Goal: Task Accomplishment & Management: Manage account settings

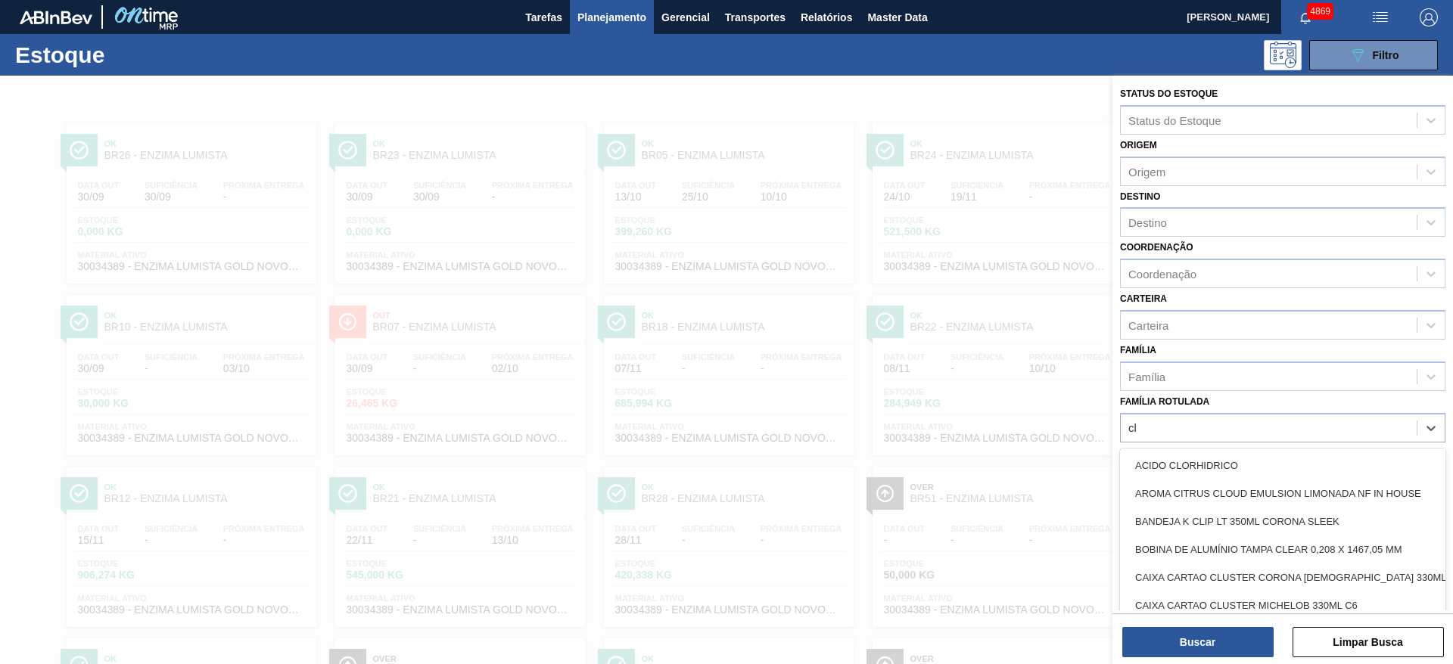
scroll to position [17, 0]
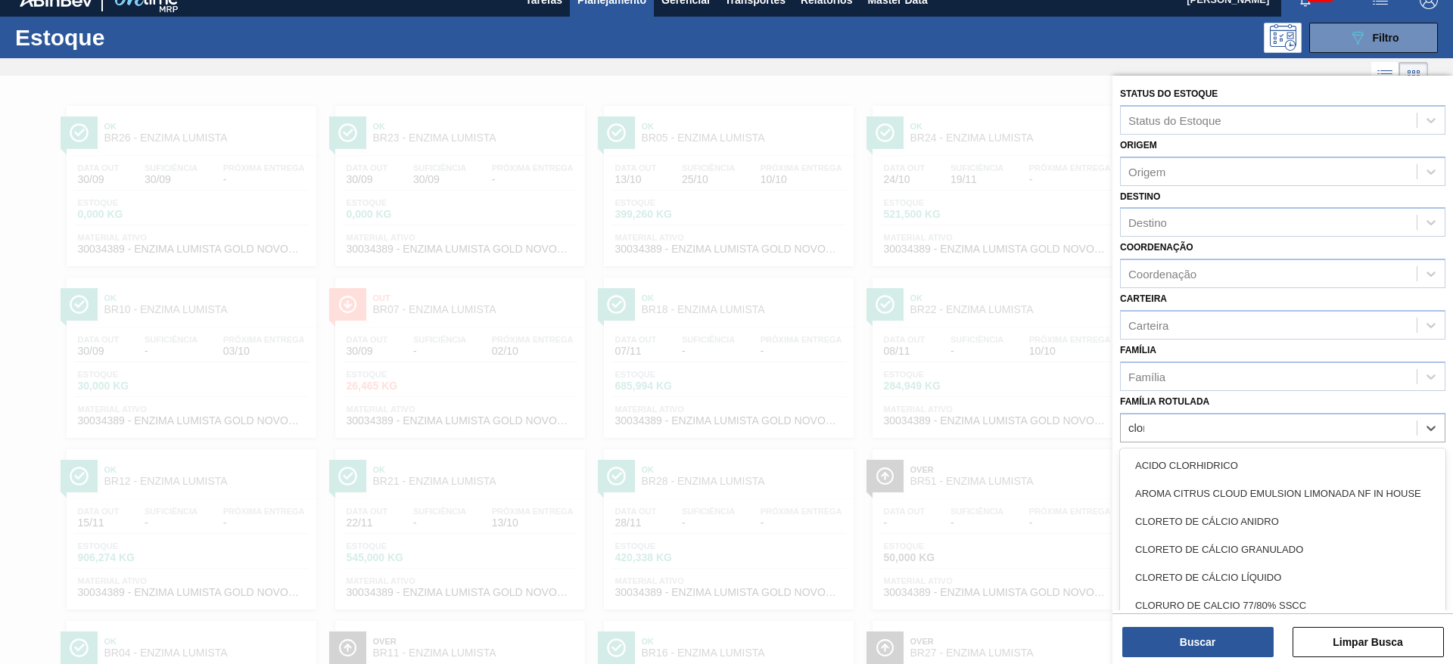
type Rotulada "clore"
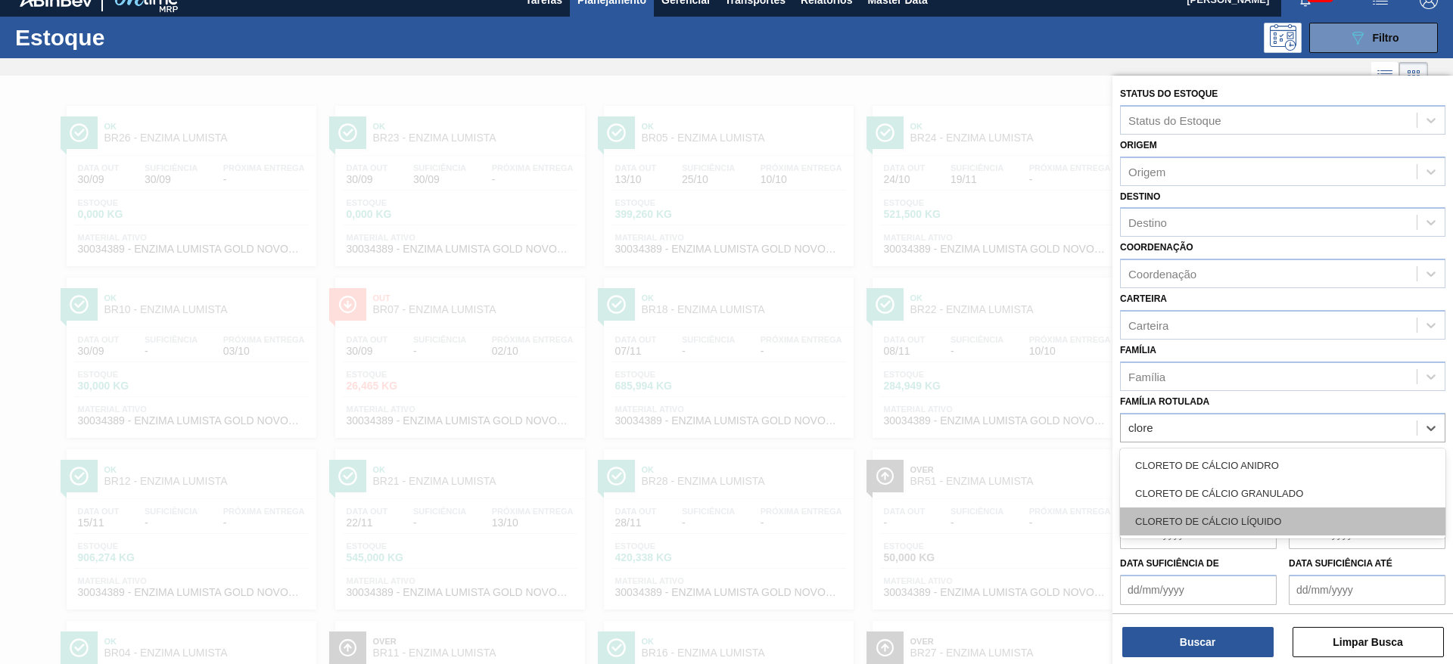
click at [1190, 528] on div "CLORETO DE CÁLCIO LÍQUIDO" at bounding box center [1282, 522] width 325 height 28
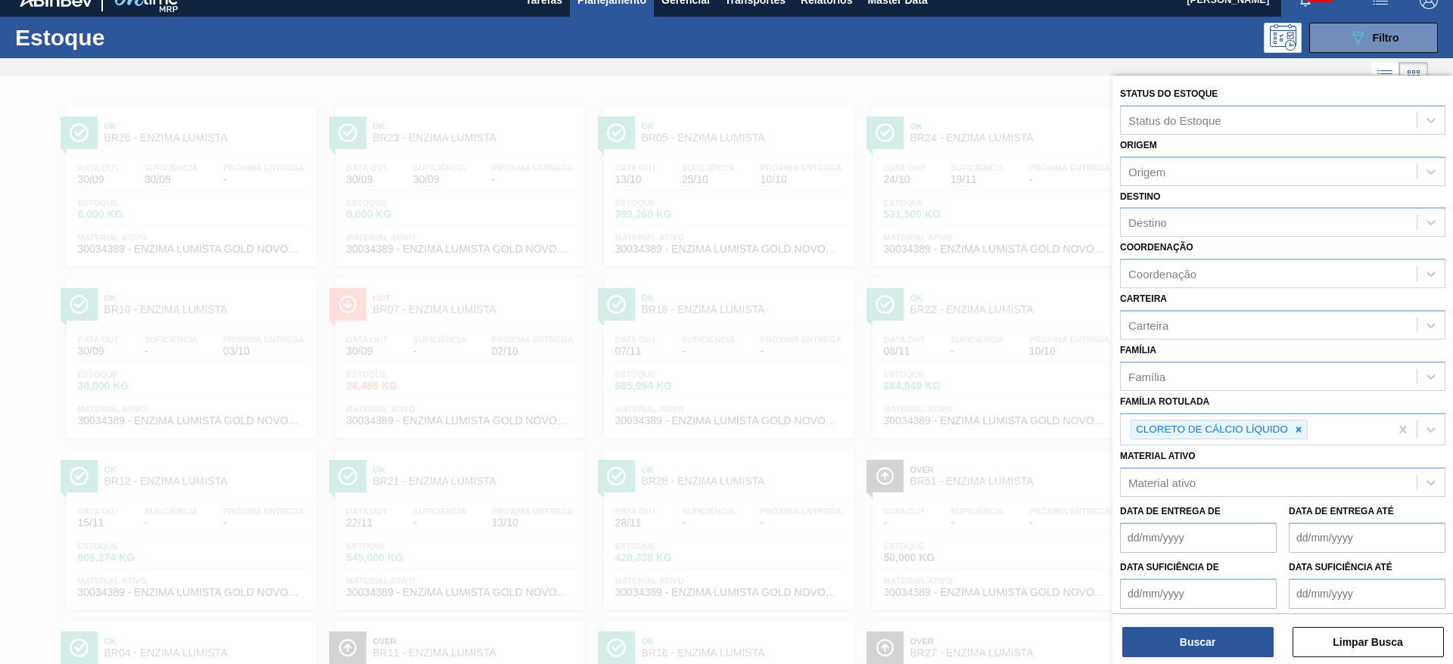
click at [1237, 626] on div "Buscar Limpar Busca" at bounding box center [1282, 635] width 341 height 42
click at [1237, 637] on button "Buscar" at bounding box center [1197, 642] width 151 height 30
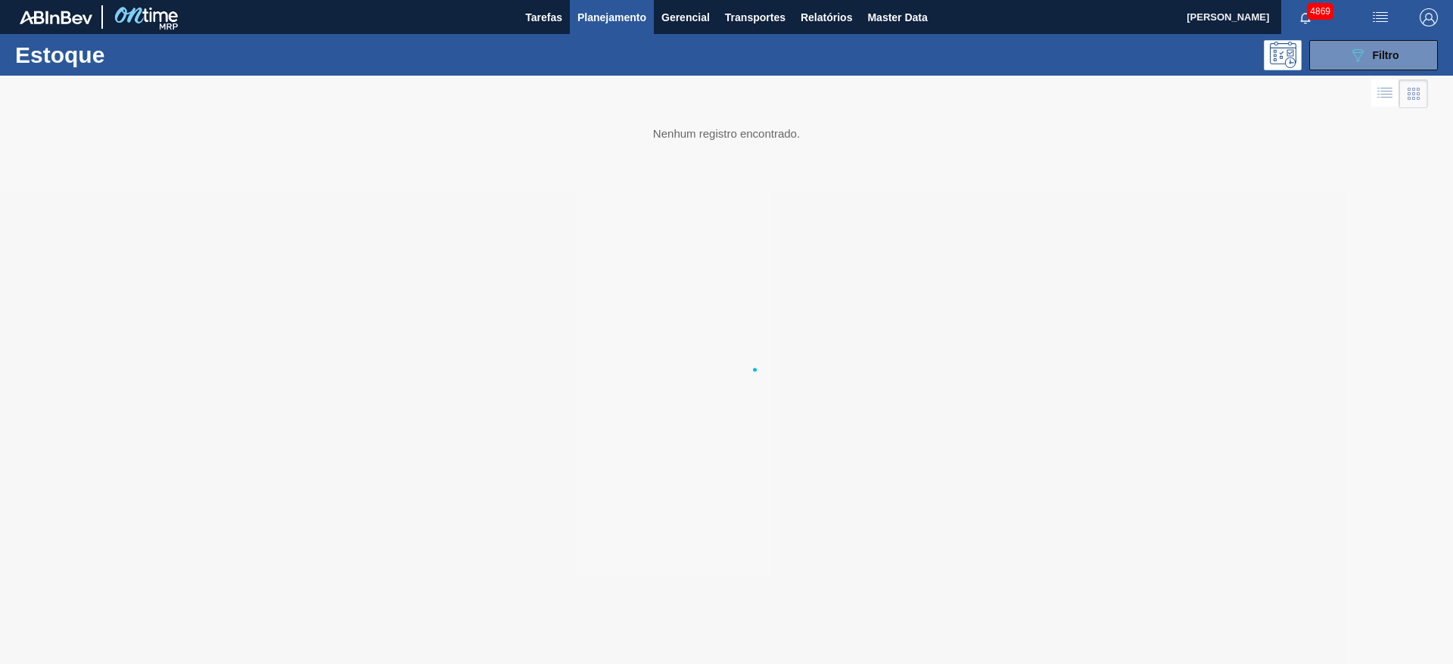
scroll to position [0, 0]
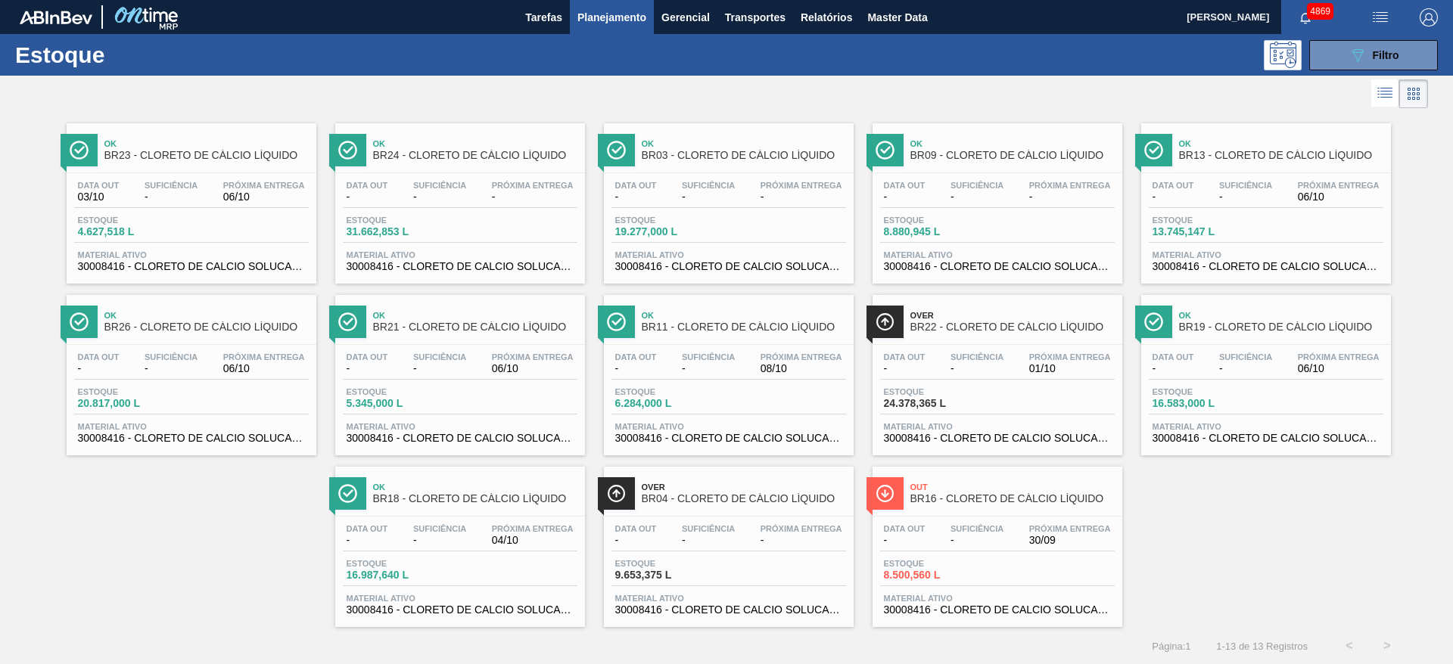
click at [997, 551] on div "Data out - Suficiência - Próxima Entrega 30/09" at bounding box center [997, 537] width 235 height 27
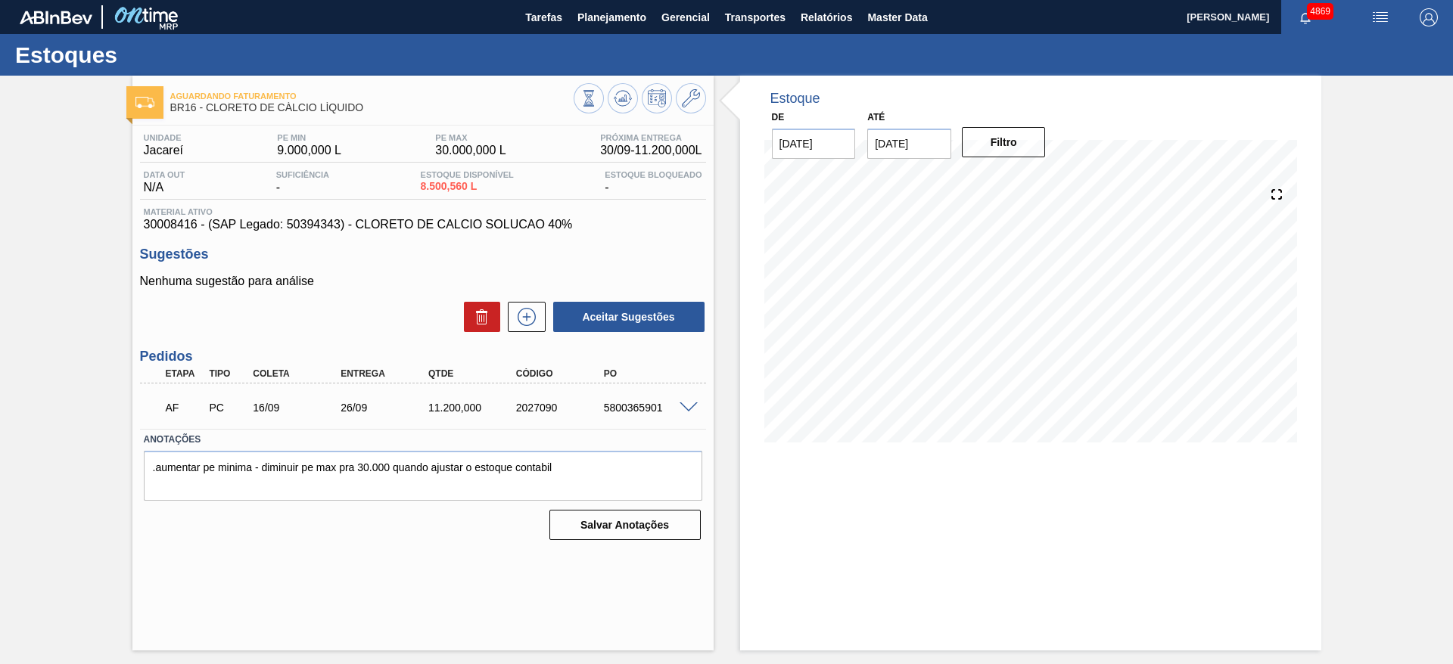
click at [694, 403] on span at bounding box center [689, 408] width 18 height 11
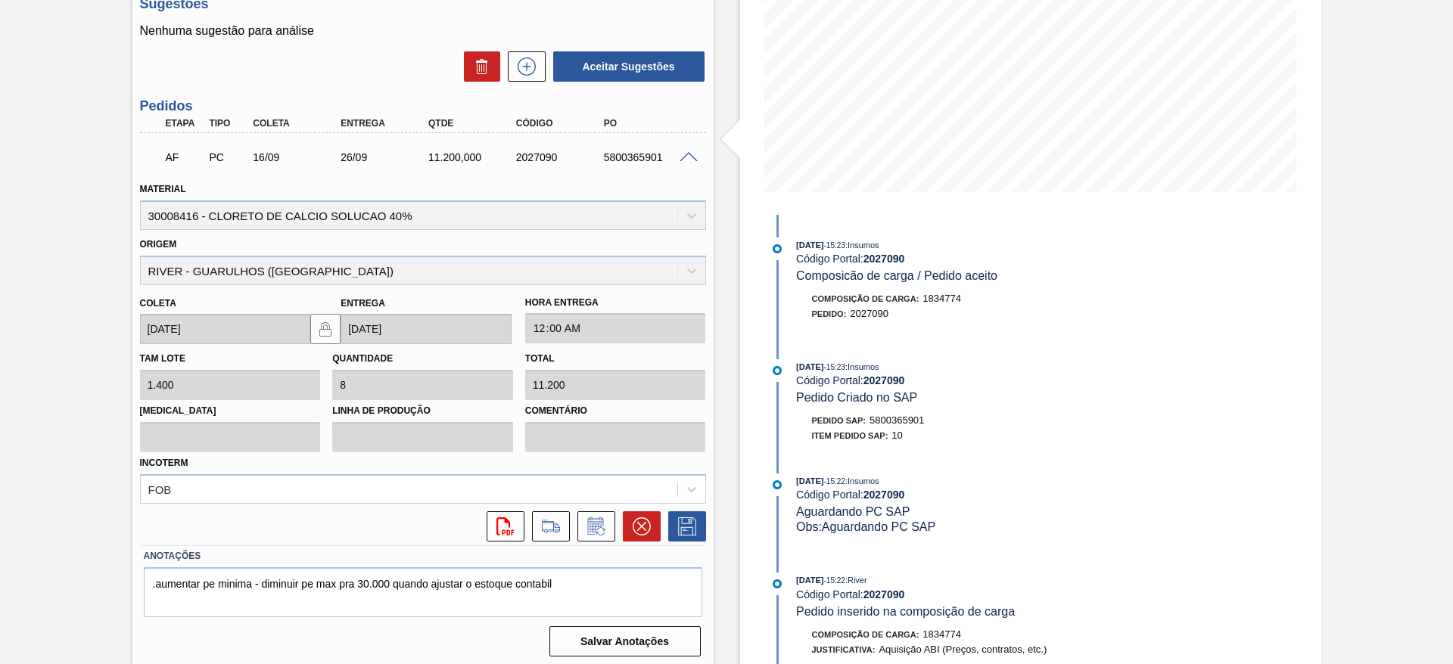
scroll to position [256, 0]
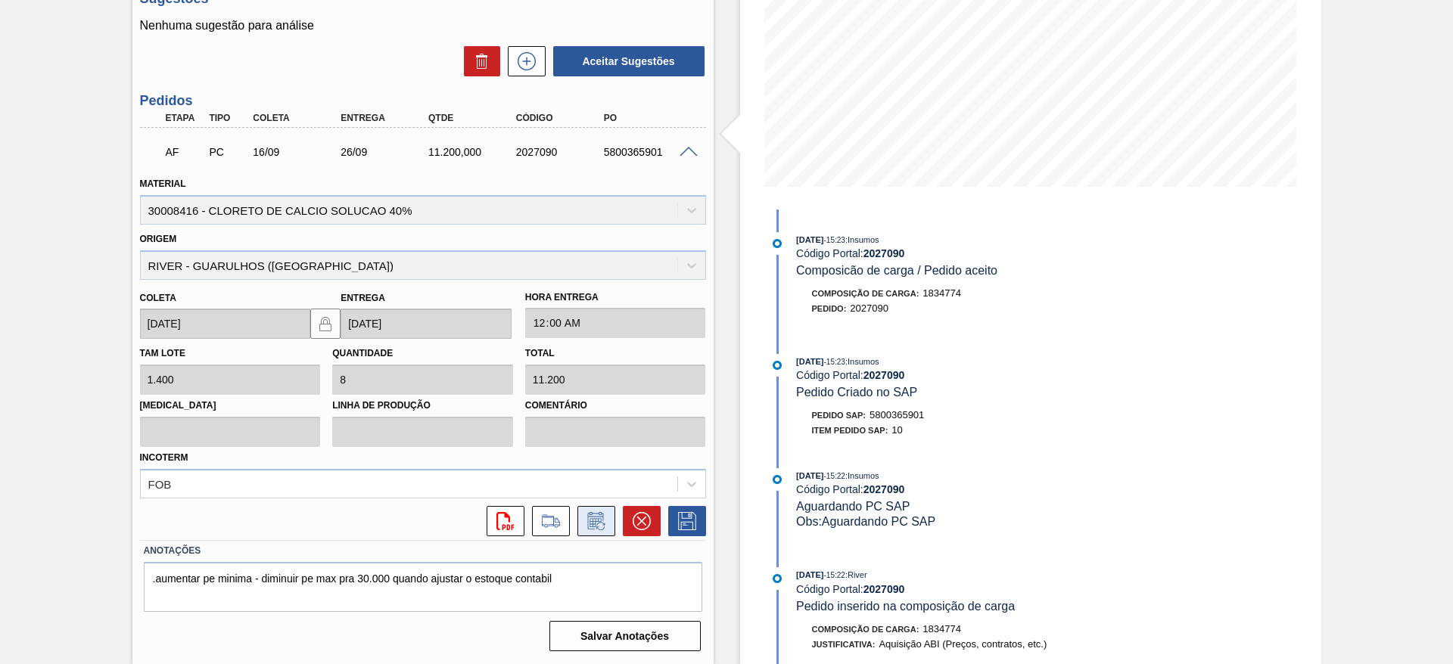
click at [593, 524] on icon at bounding box center [595, 522] width 11 height 9
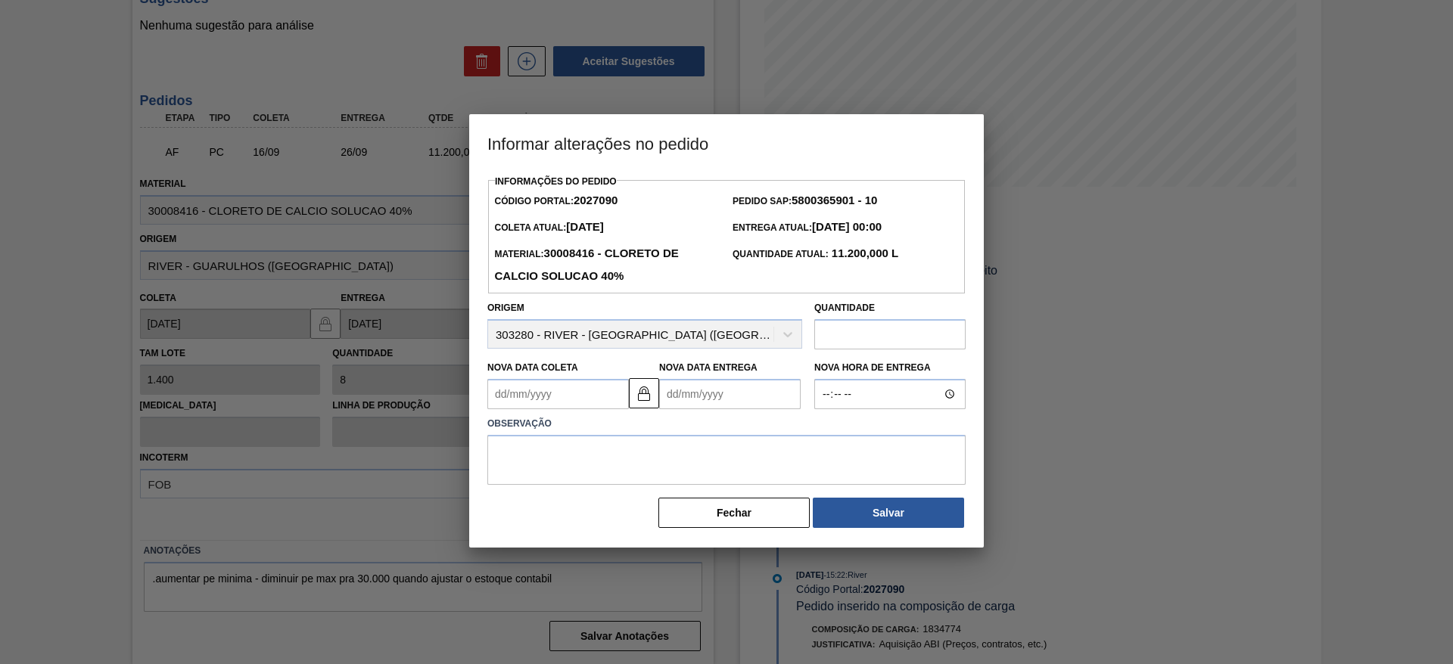
click at [789, 516] on button "Fechar" at bounding box center [733, 513] width 151 height 30
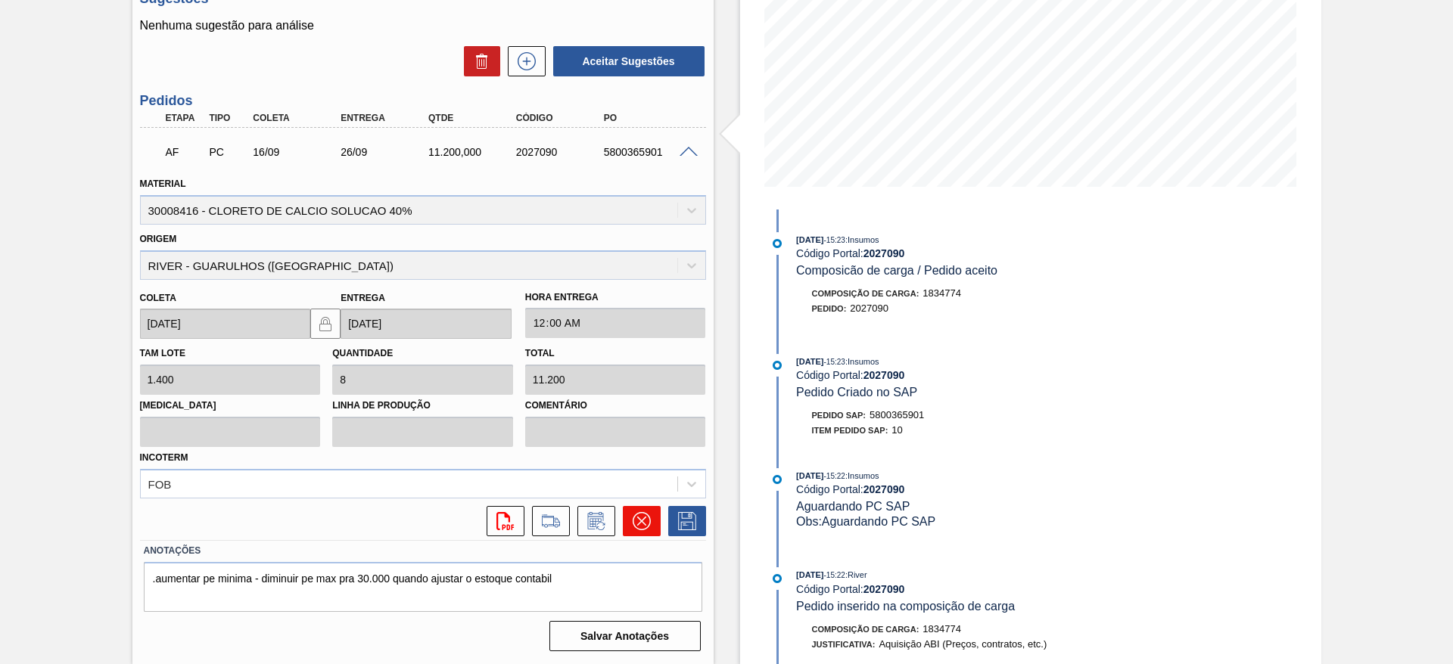
click at [641, 525] on icon at bounding box center [642, 521] width 18 height 18
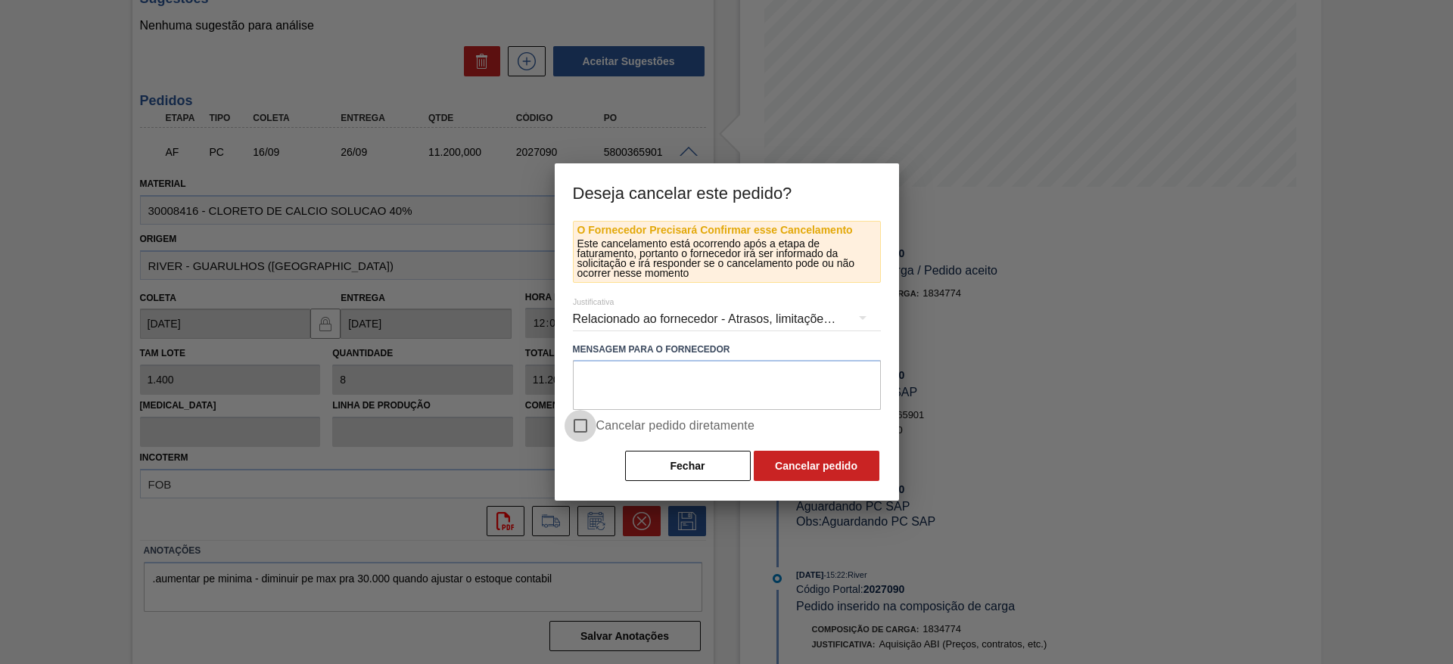
click at [586, 430] on input "Cancelar pedido diretamente" at bounding box center [581, 426] width 32 height 32
checkbox input "true"
click at [783, 311] on div "Relacionado ao fornecedor - Atrasos, limitações de capacidade, etc." at bounding box center [727, 319] width 308 height 42
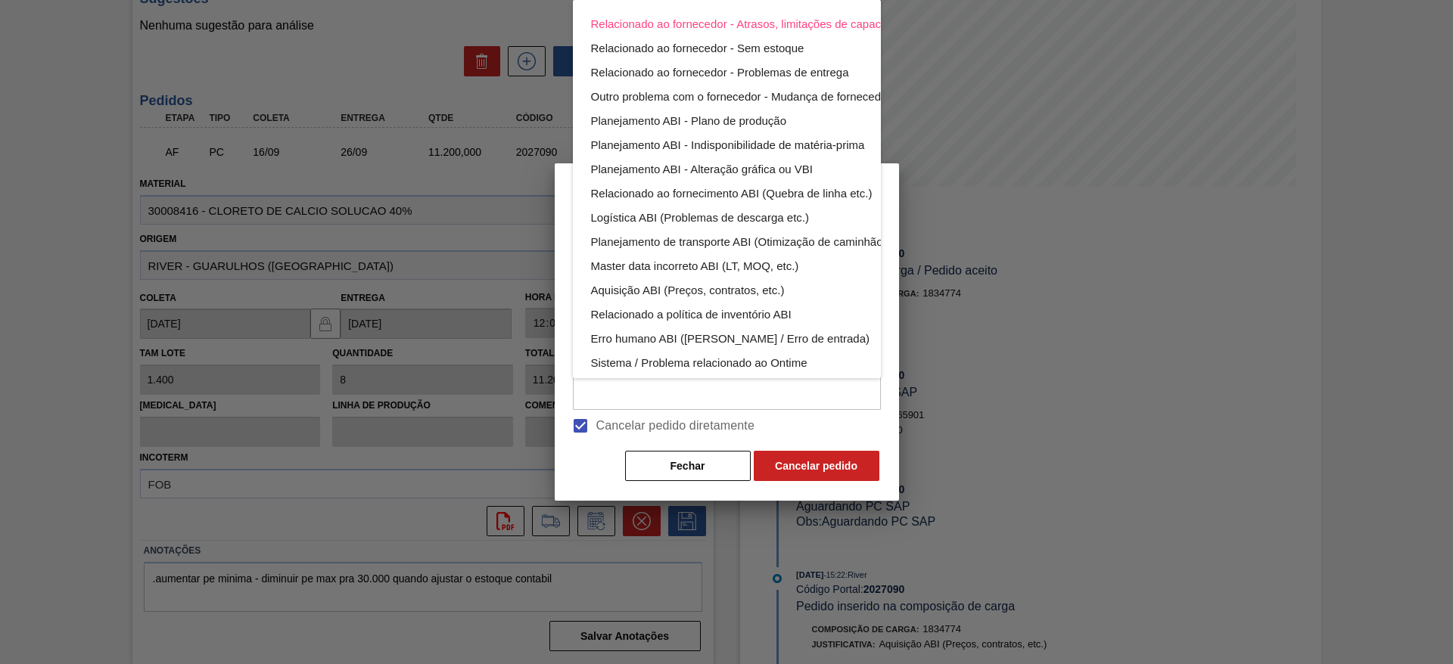
scroll to position [99, 0]
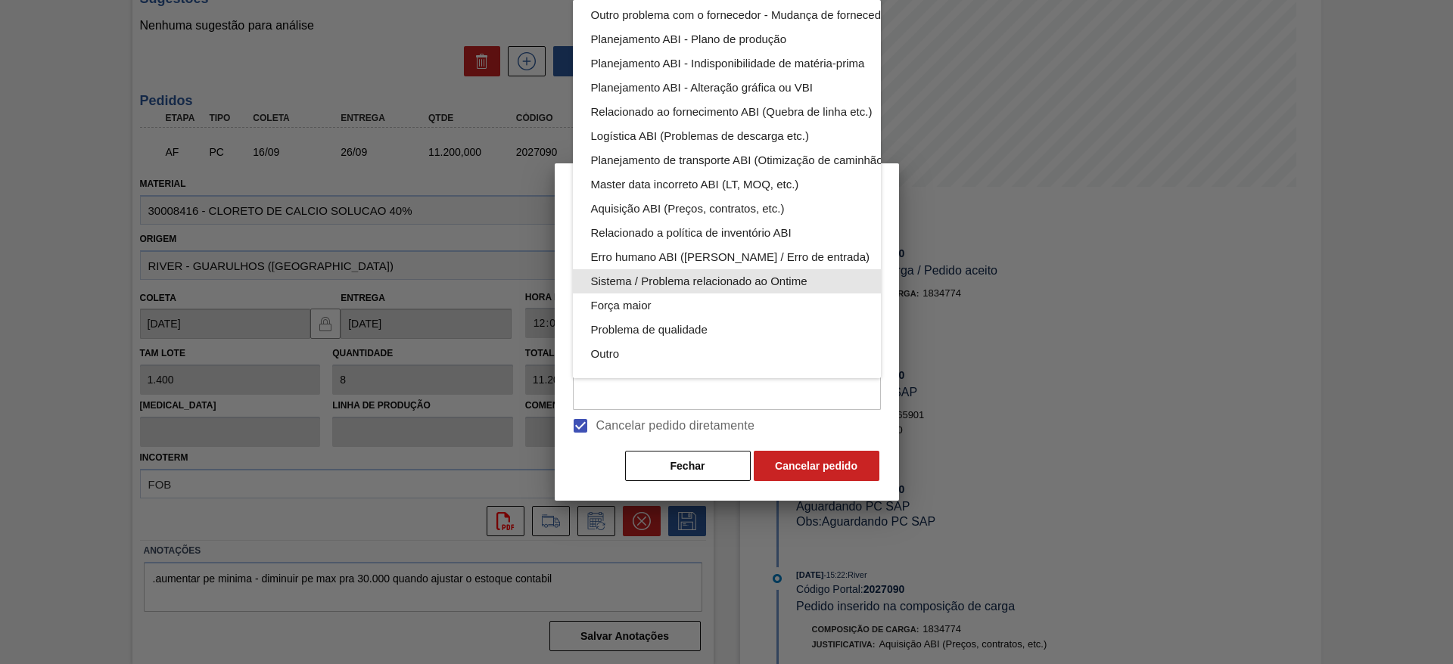
click at [712, 269] on div "Sistema / Problema relacionado ao Ontime" at bounding box center [762, 281] width 343 height 24
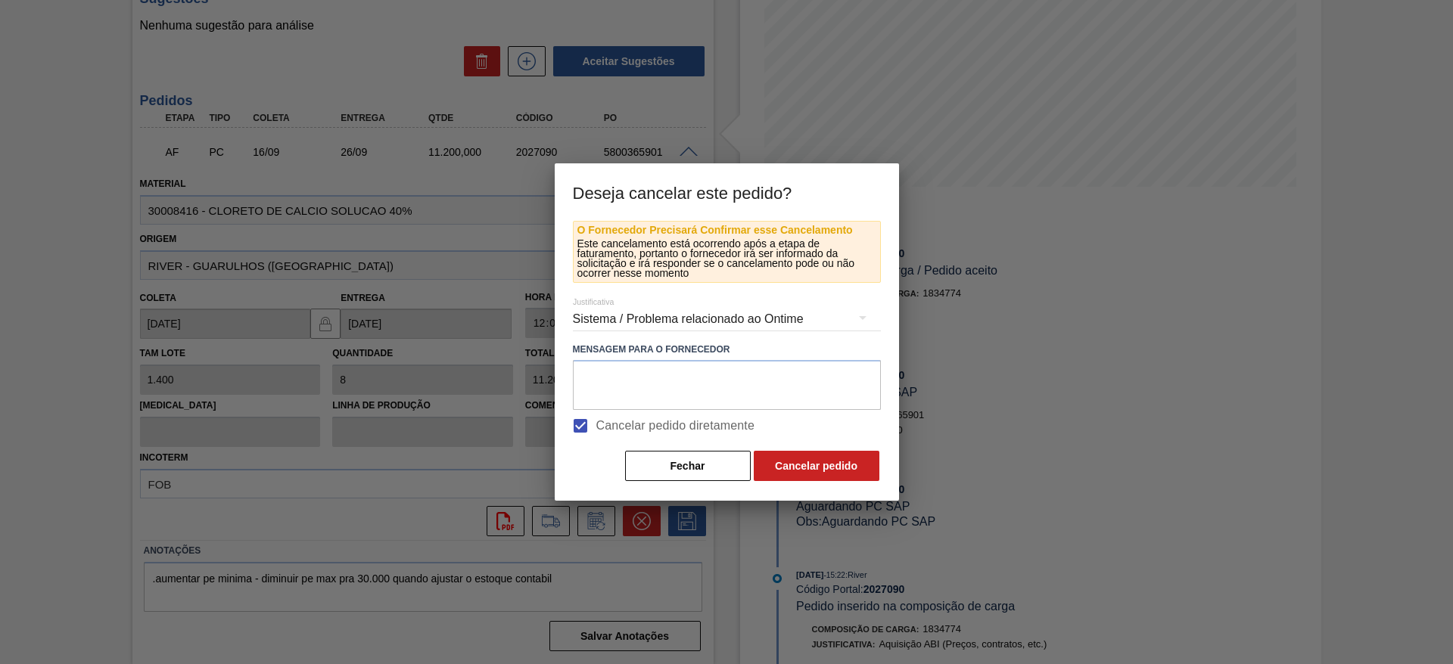
scroll to position [14, 0]
click at [817, 468] on button "Cancelar pedido" at bounding box center [817, 466] width 126 height 30
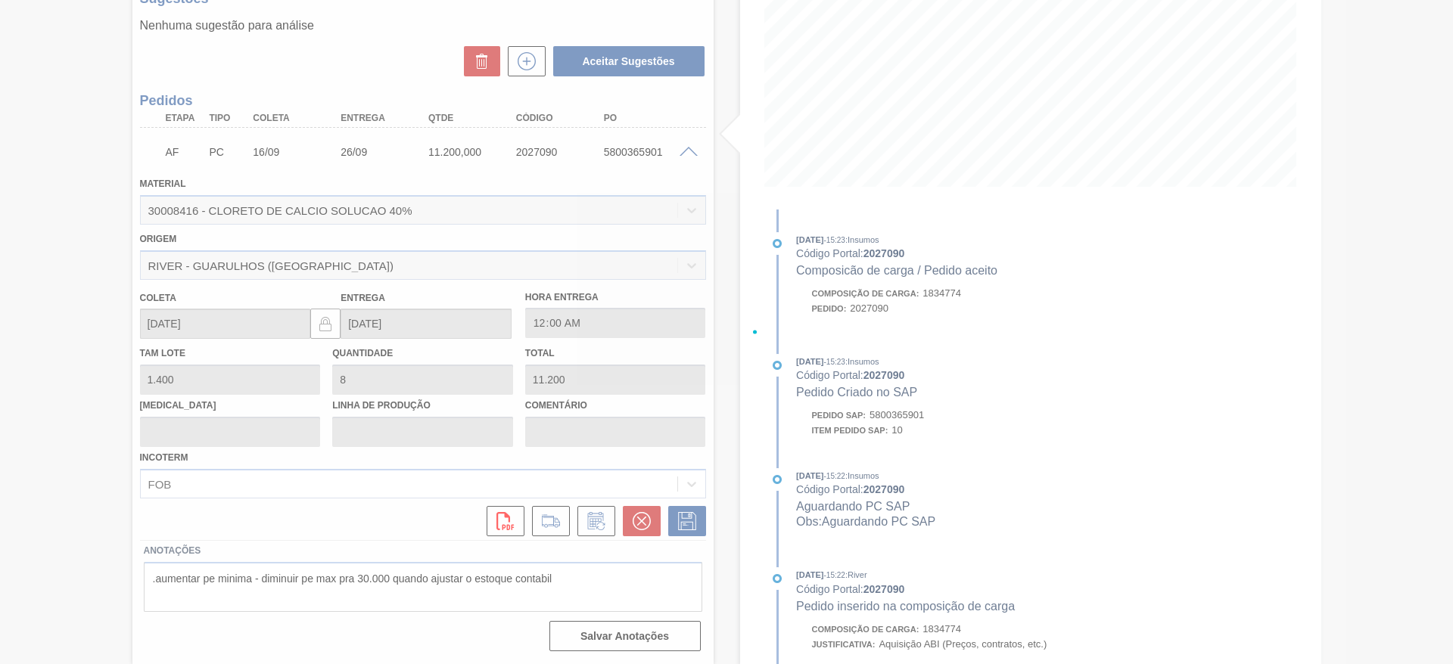
scroll to position [0, 0]
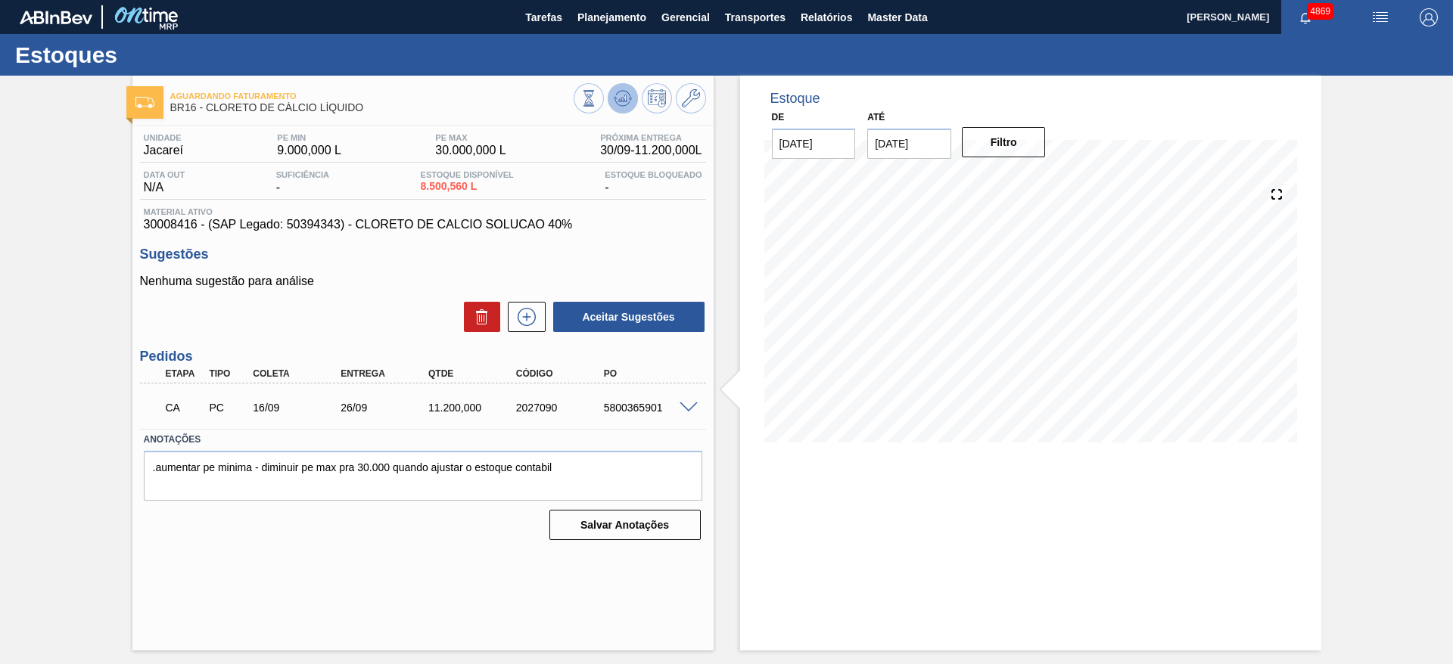
click at [620, 102] on icon at bounding box center [623, 98] width 18 height 18
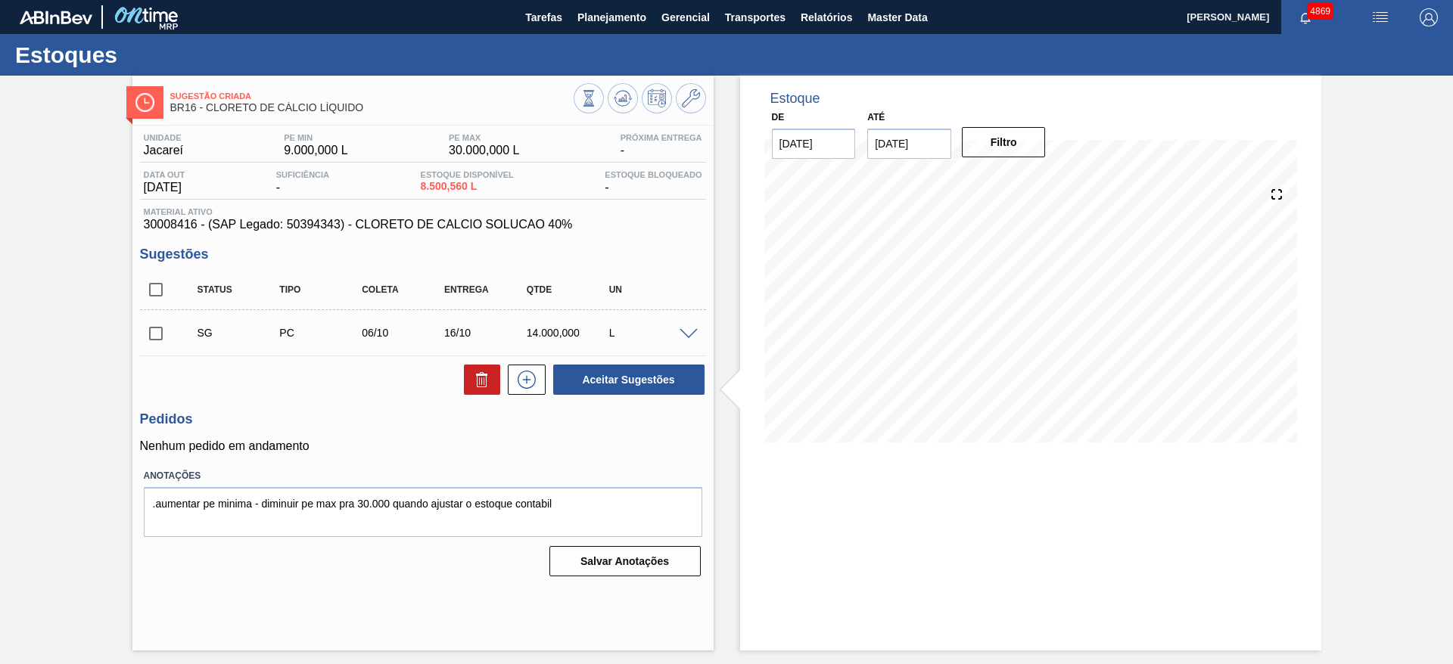
click at [684, 331] on span at bounding box center [689, 334] width 18 height 11
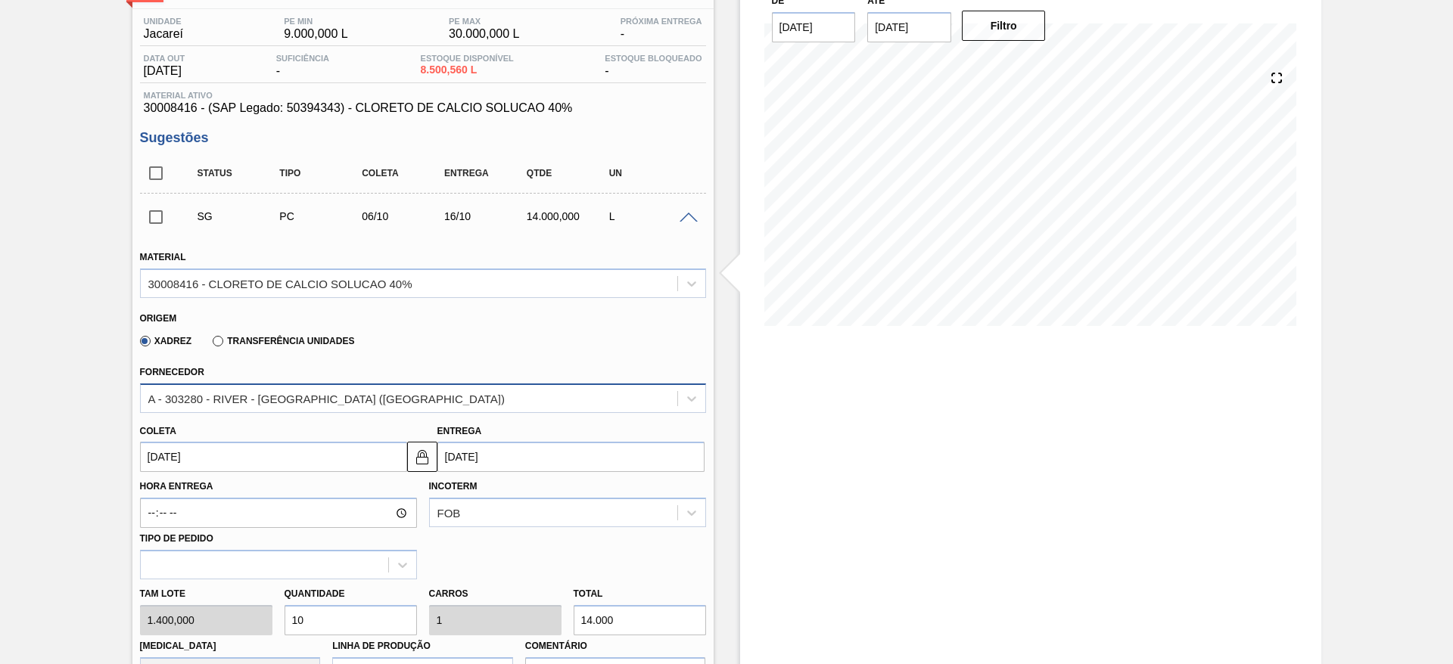
scroll to position [227, 0]
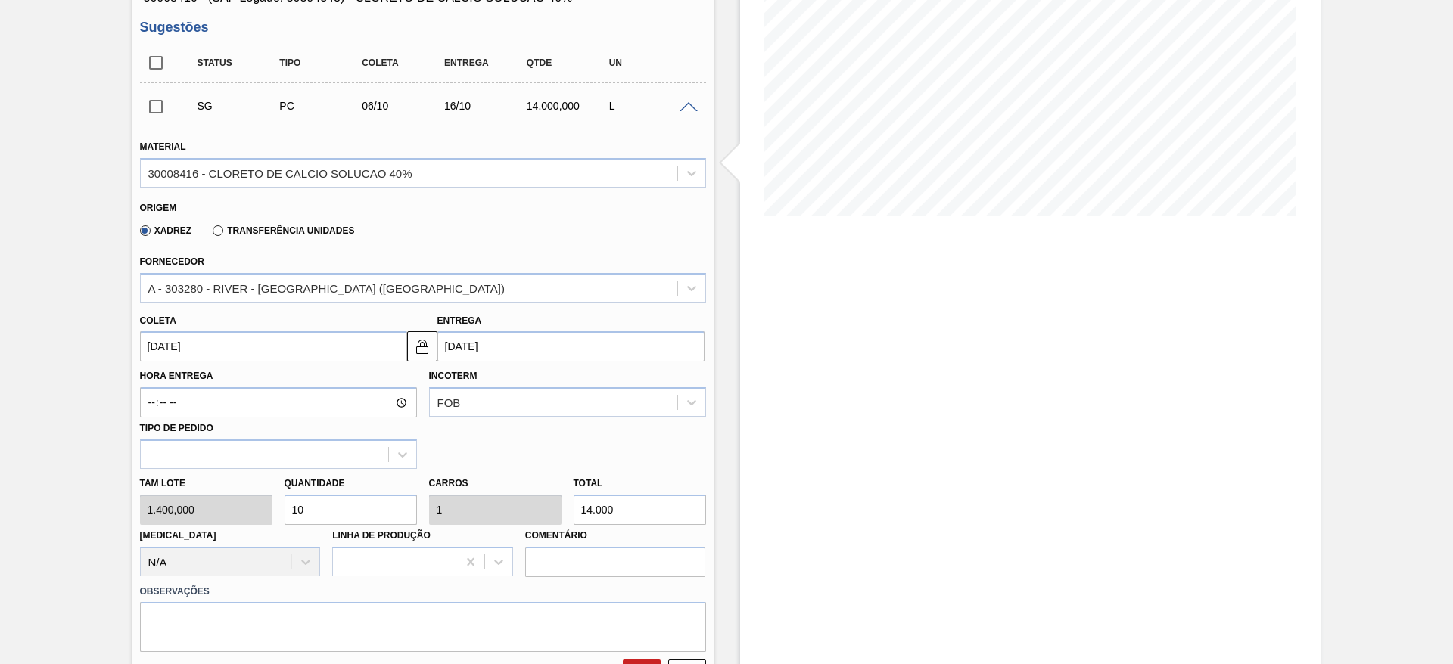
click at [261, 353] on input "[DATE]" at bounding box center [273, 346] width 267 height 30
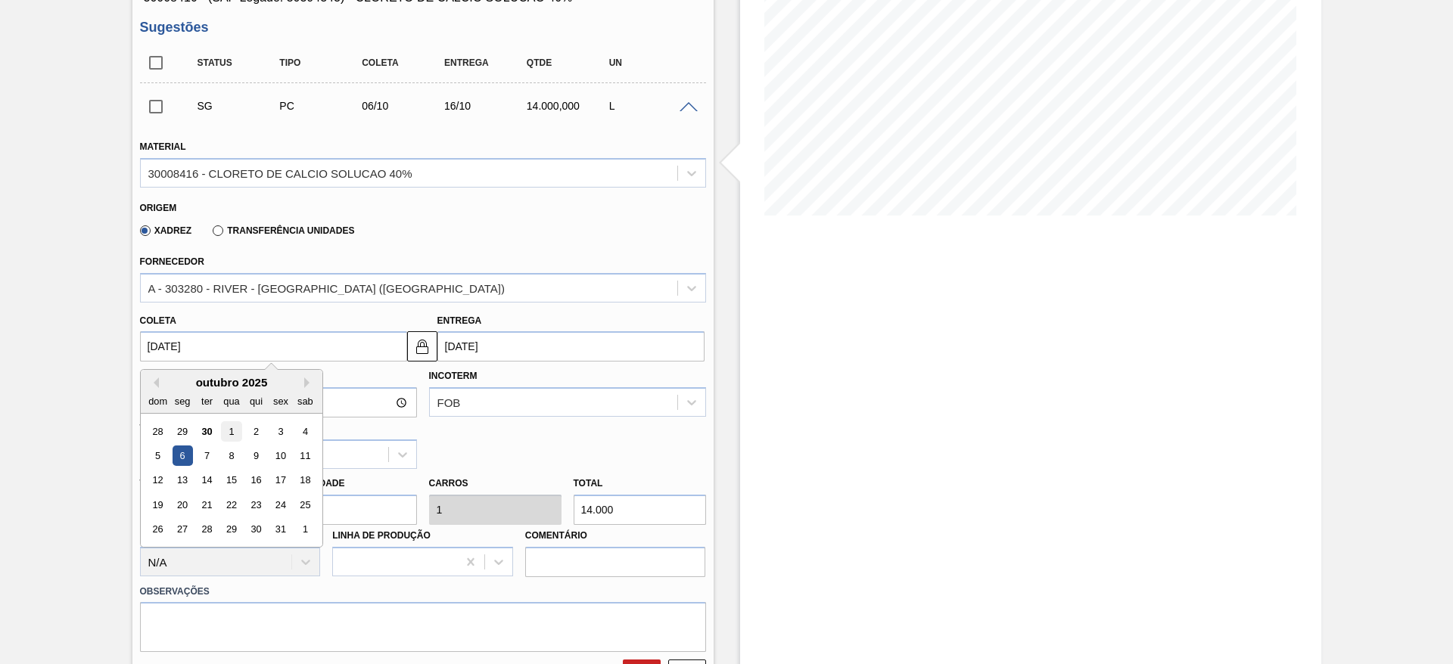
click at [235, 430] on div "1" at bounding box center [231, 432] width 20 height 20
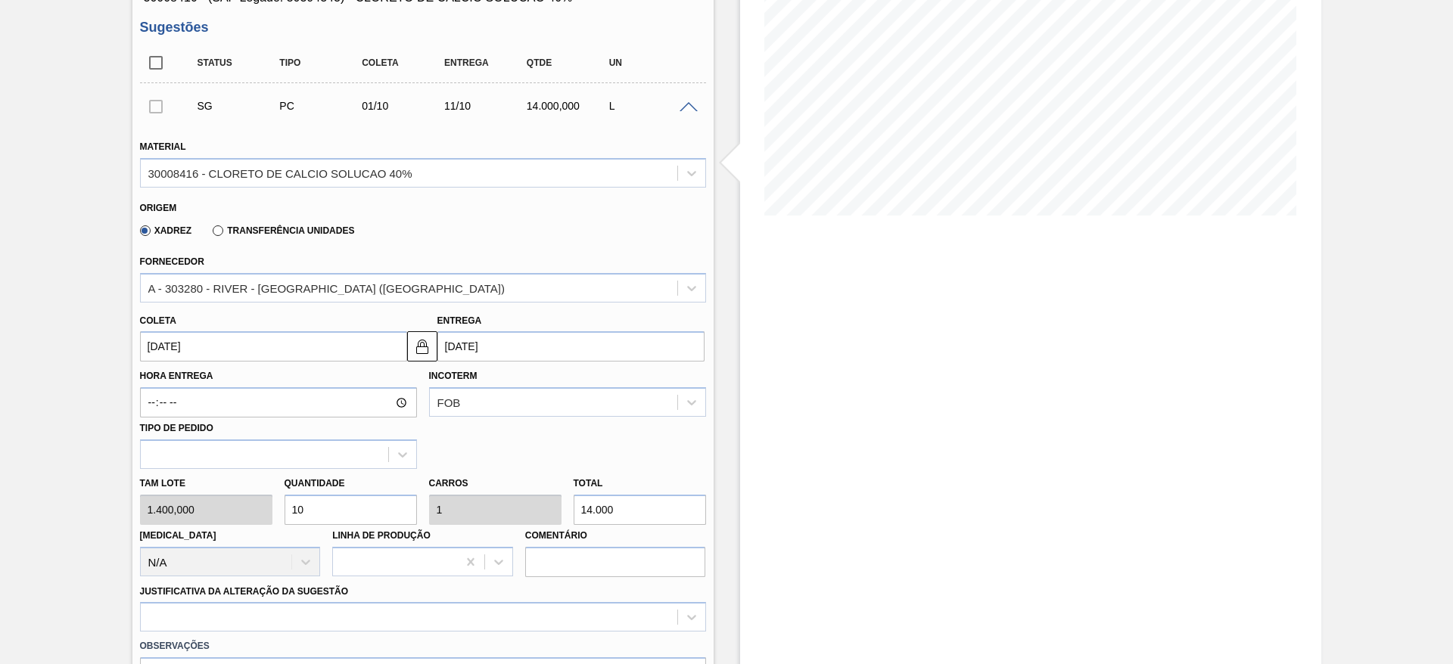
type input "[DATE]"
click at [434, 343] on button at bounding box center [422, 346] width 30 height 30
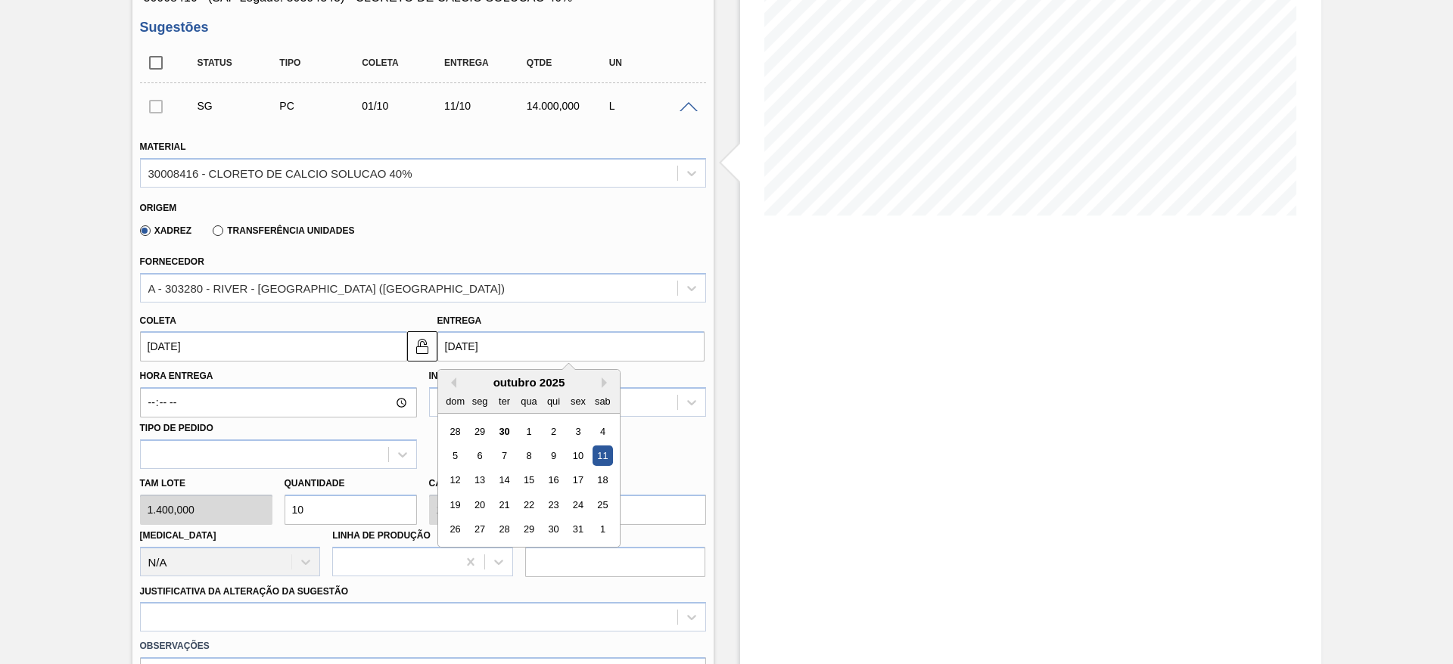
click at [461, 347] on input "[DATE]" at bounding box center [570, 346] width 267 height 30
click at [475, 452] on div "6" at bounding box center [479, 456] width 20 height 20
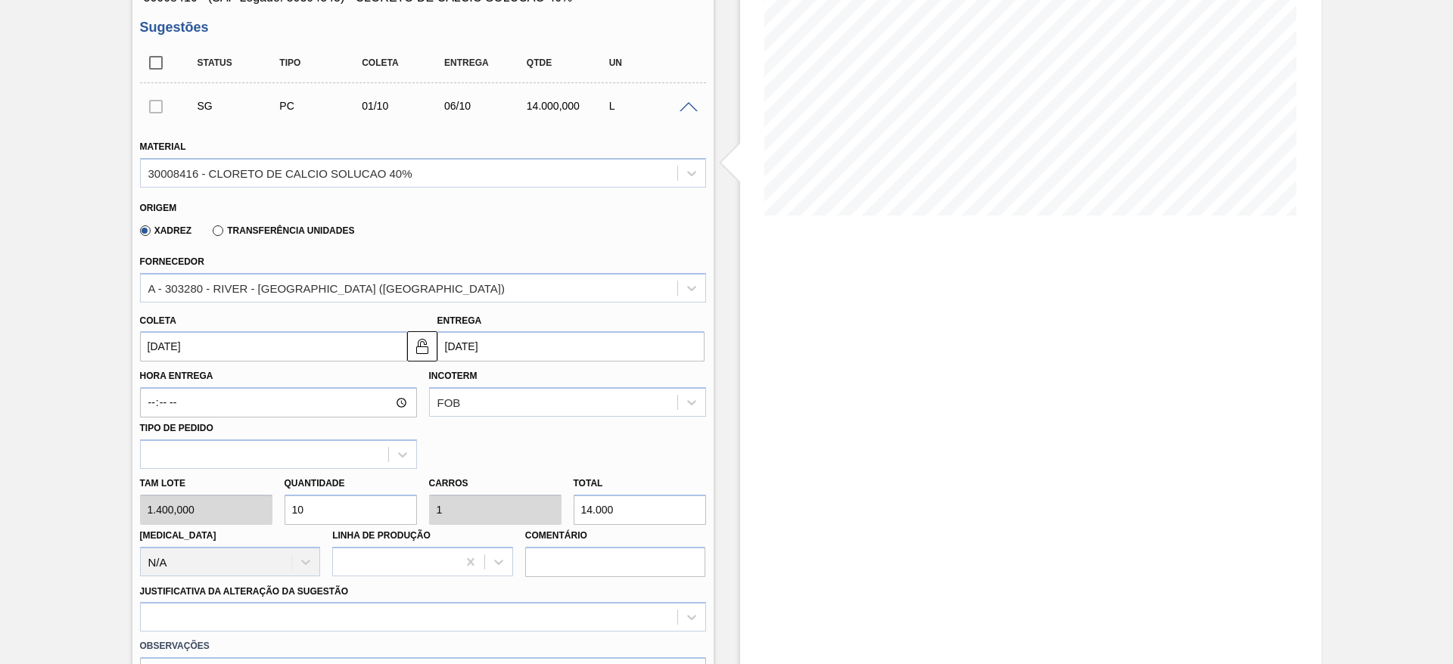
type input "[DATE]"
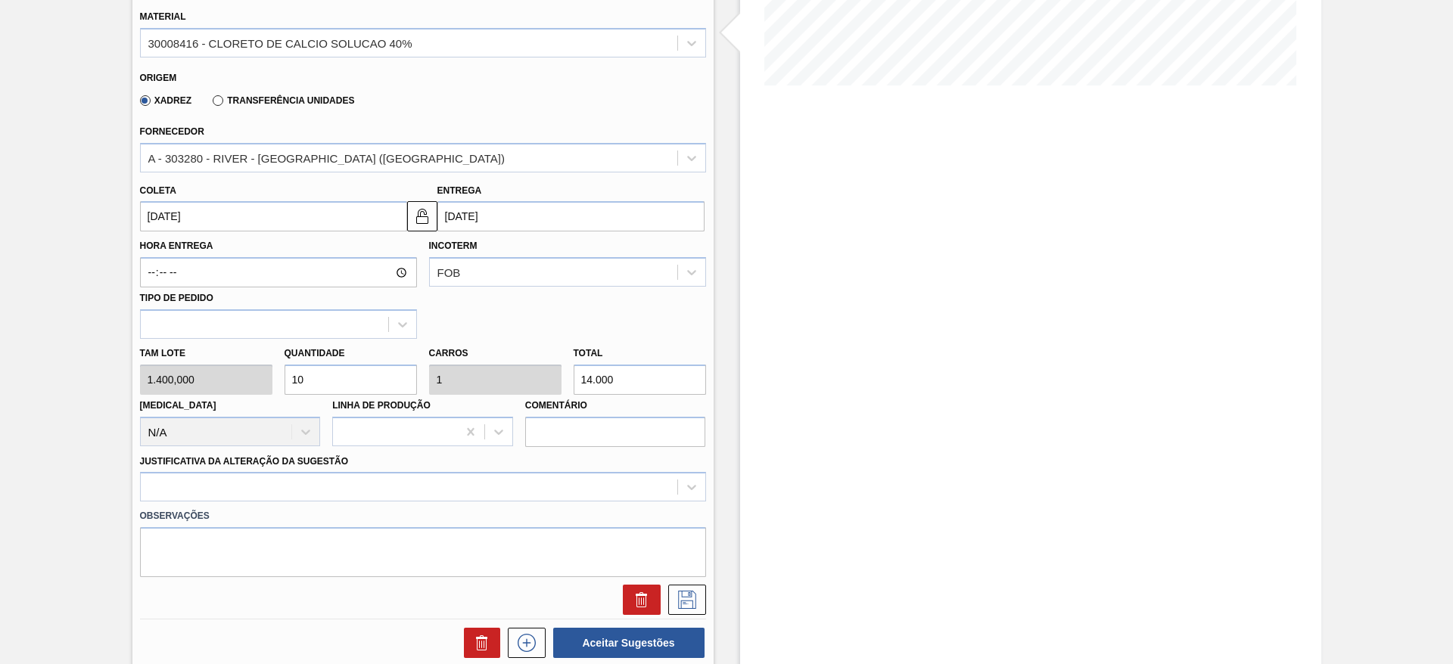
scroll to position [454, 0]
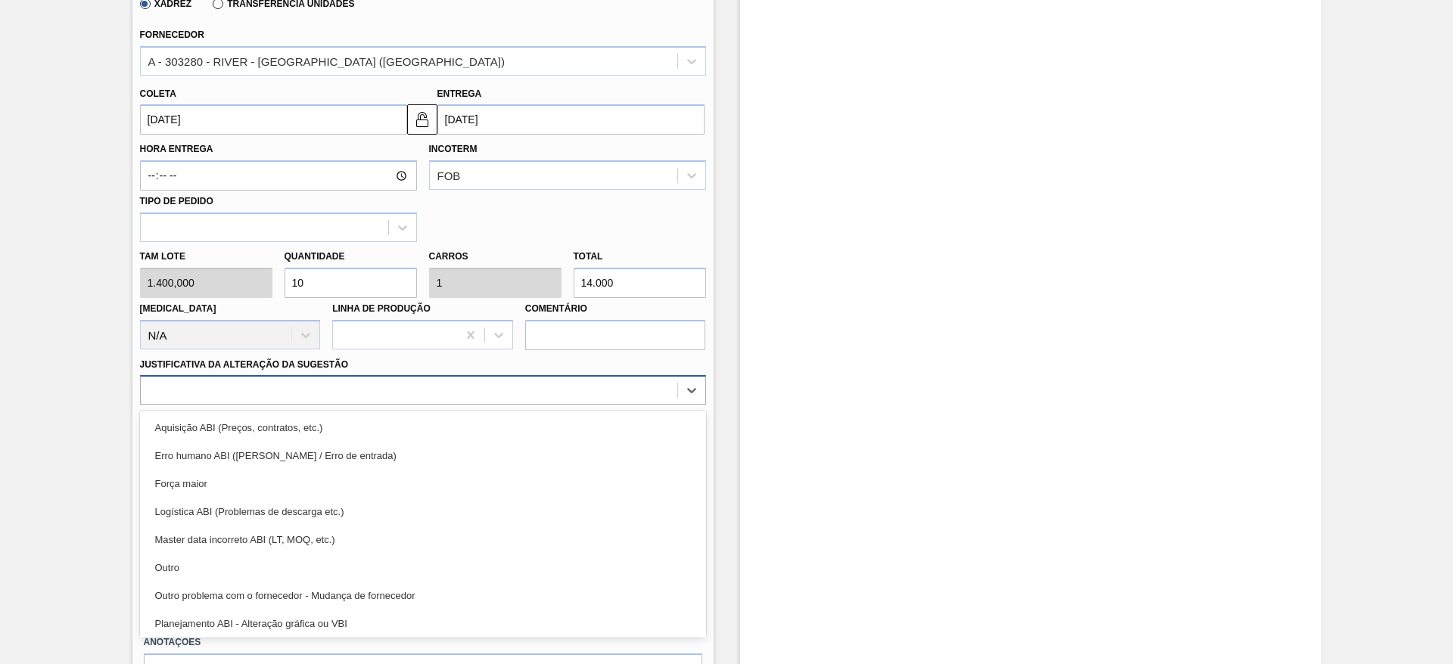
click at [356, 385] on div at bounding box center [409, 391] width 537 height 22
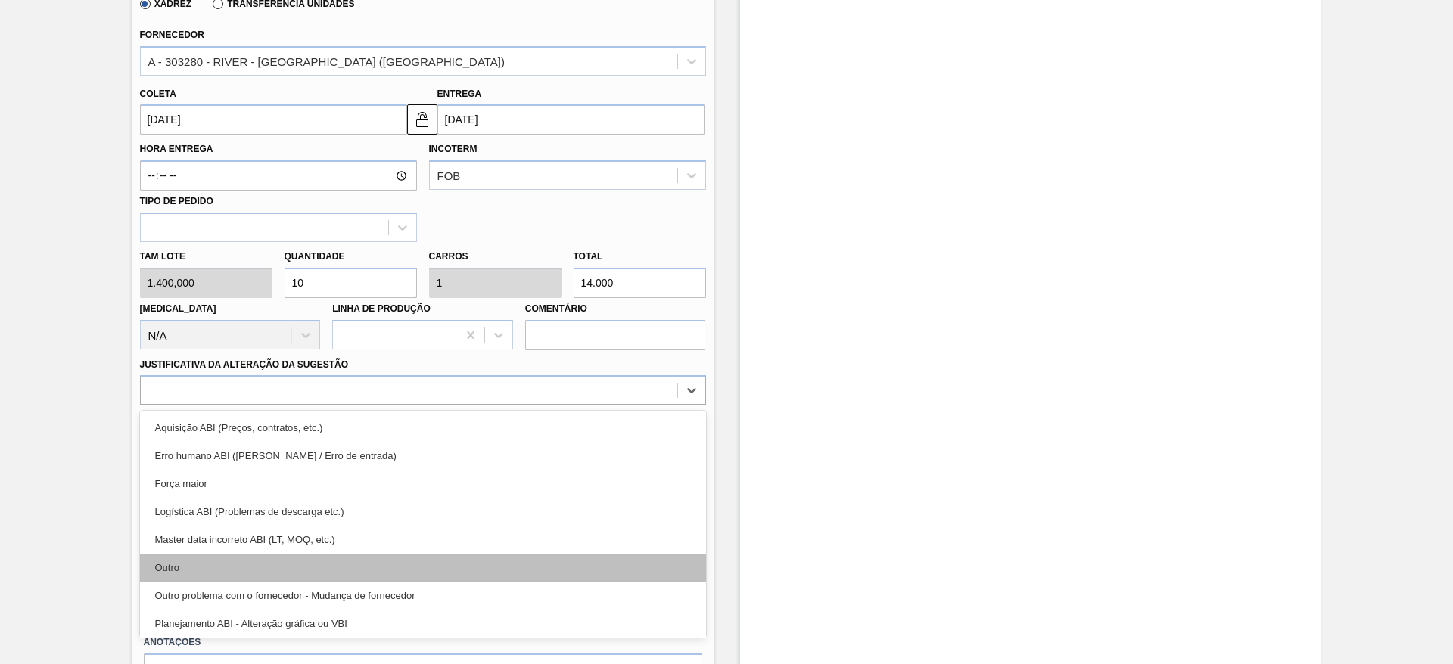
click at [344, 561] on div "Outro" at bounding box center [423, 568] width 566 height 28
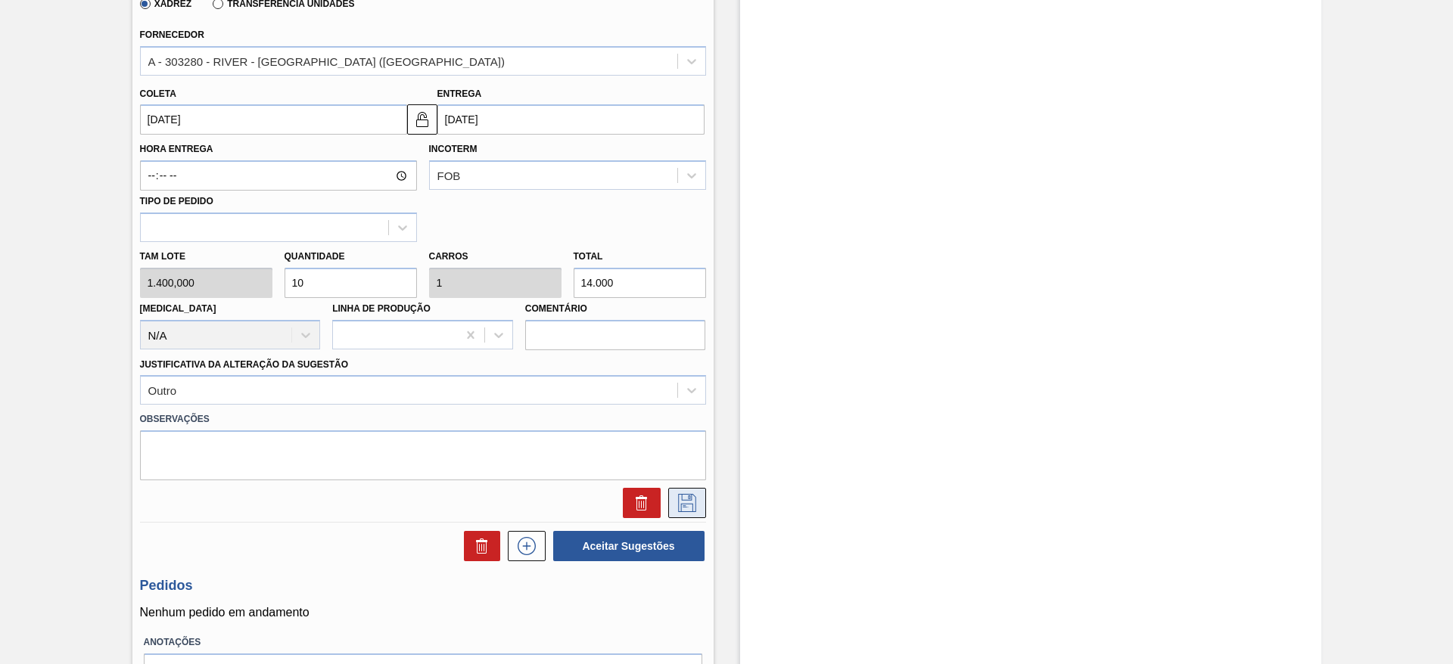
click at [690, 509] on icon at bounding box center [687, 503] width 24 height 18
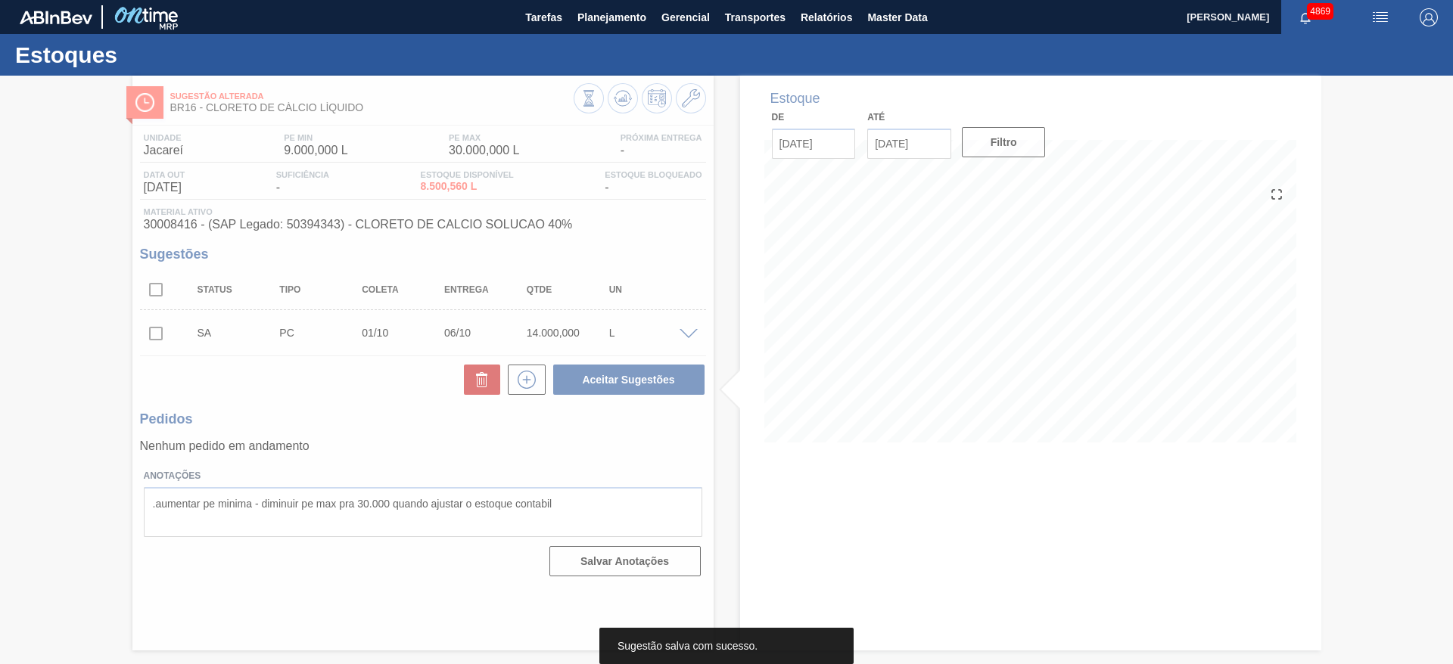
scroll to position [0, 0]
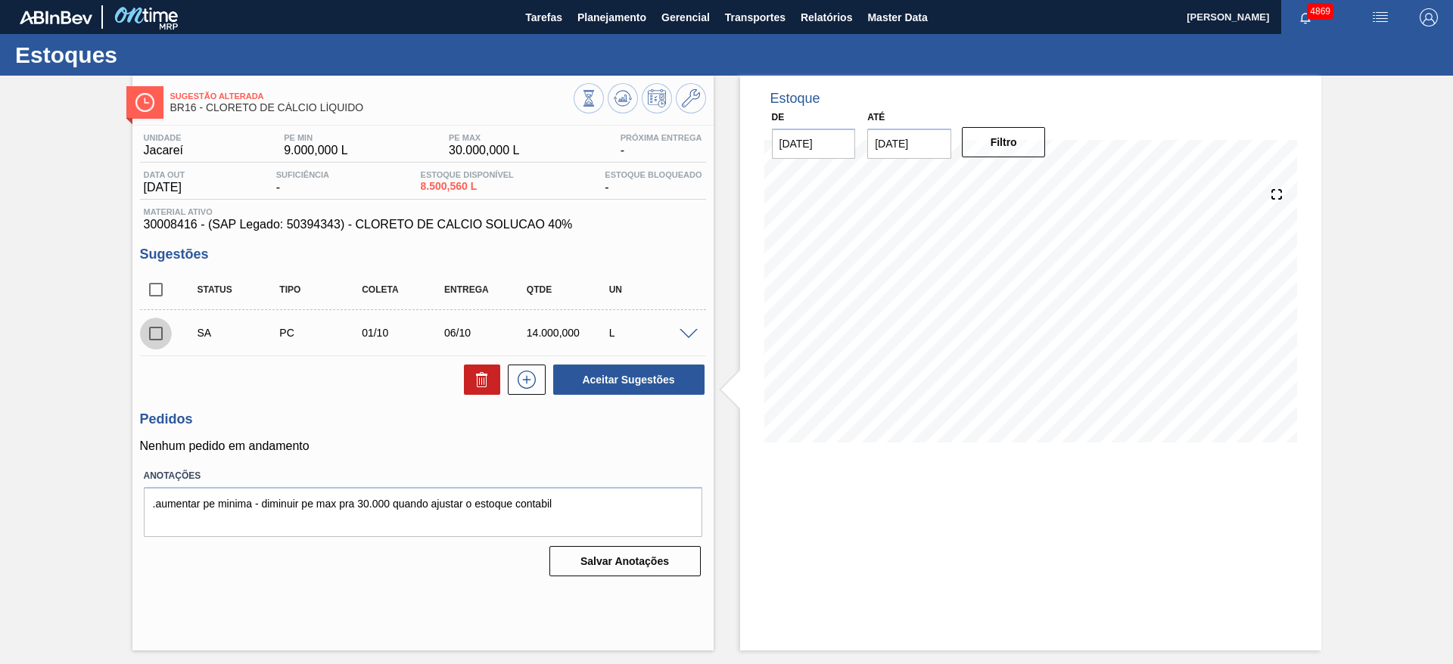
click at [145, 335] on input "checkbox" at bounding box center [156, 334] width 32 height 32
click at [602, 379] on button "Aceitar Sugestões" at bounding box center [628, 380] width 151 height 30
checkbox input "false"
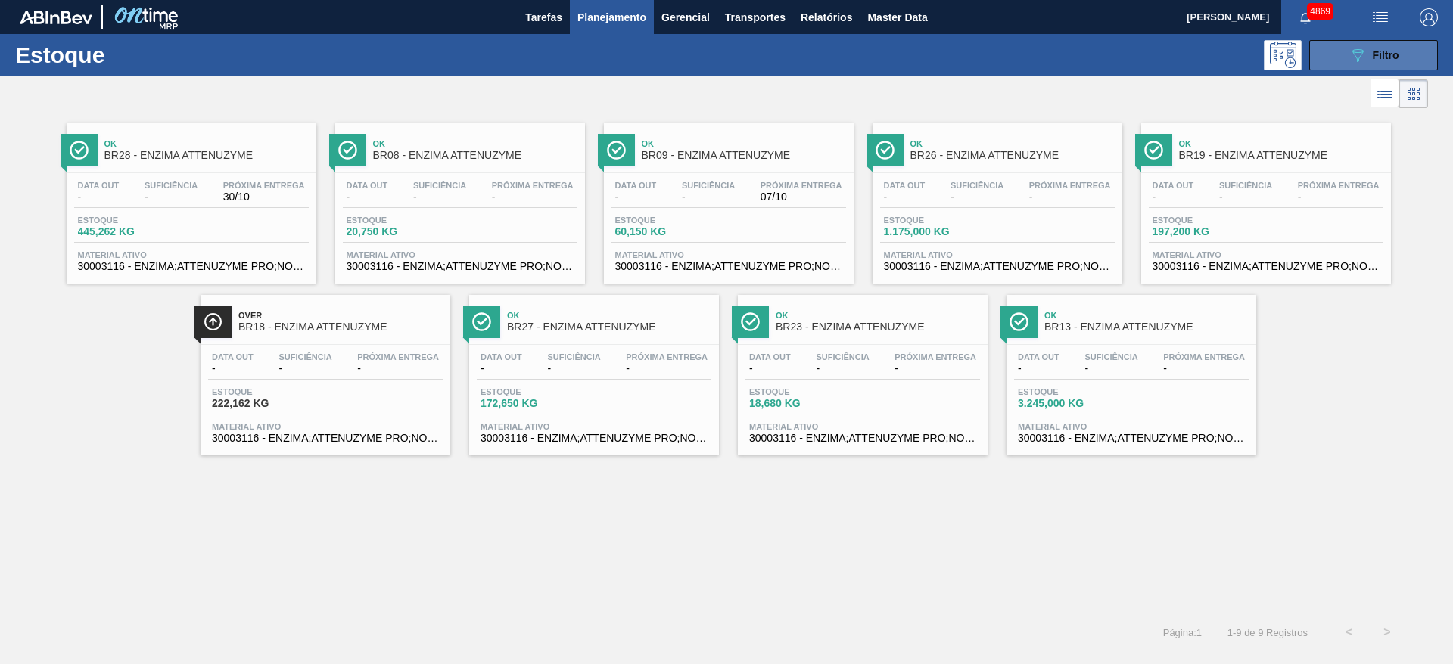
click at [1362, 56] on icon "089F7B8B-B2A5-4AFE-B5C0-19BA573D28AC" at bounding box center [1358, 55] width 18 height 18
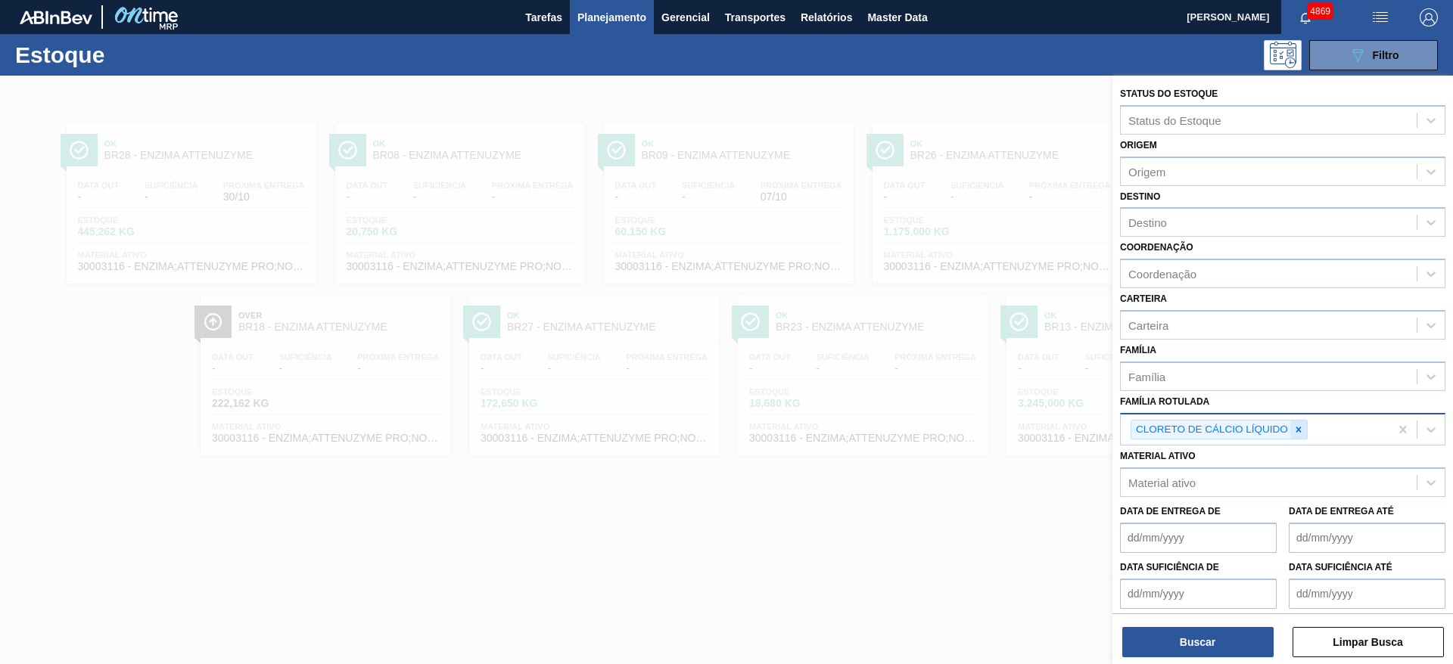
click at [1296, 425] on icon at bounding box center [1298, 430] width 11 height 11
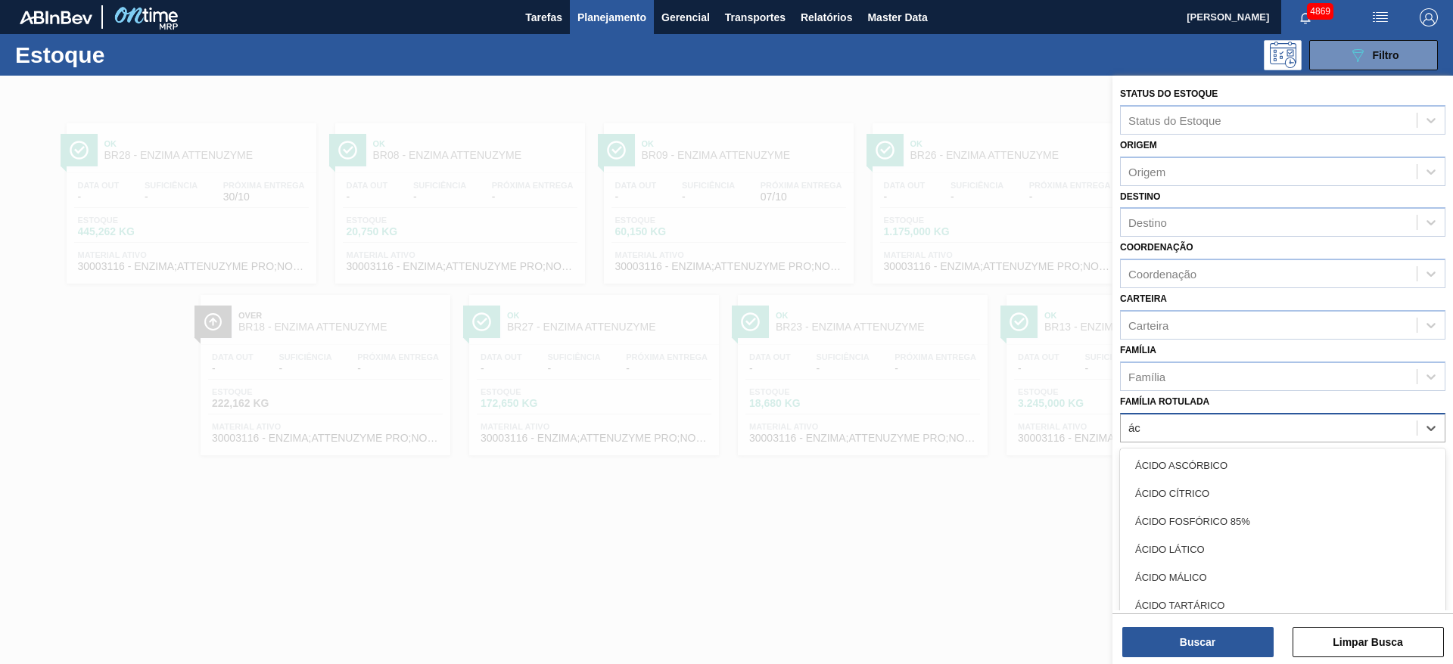
type Rotulada "áci"
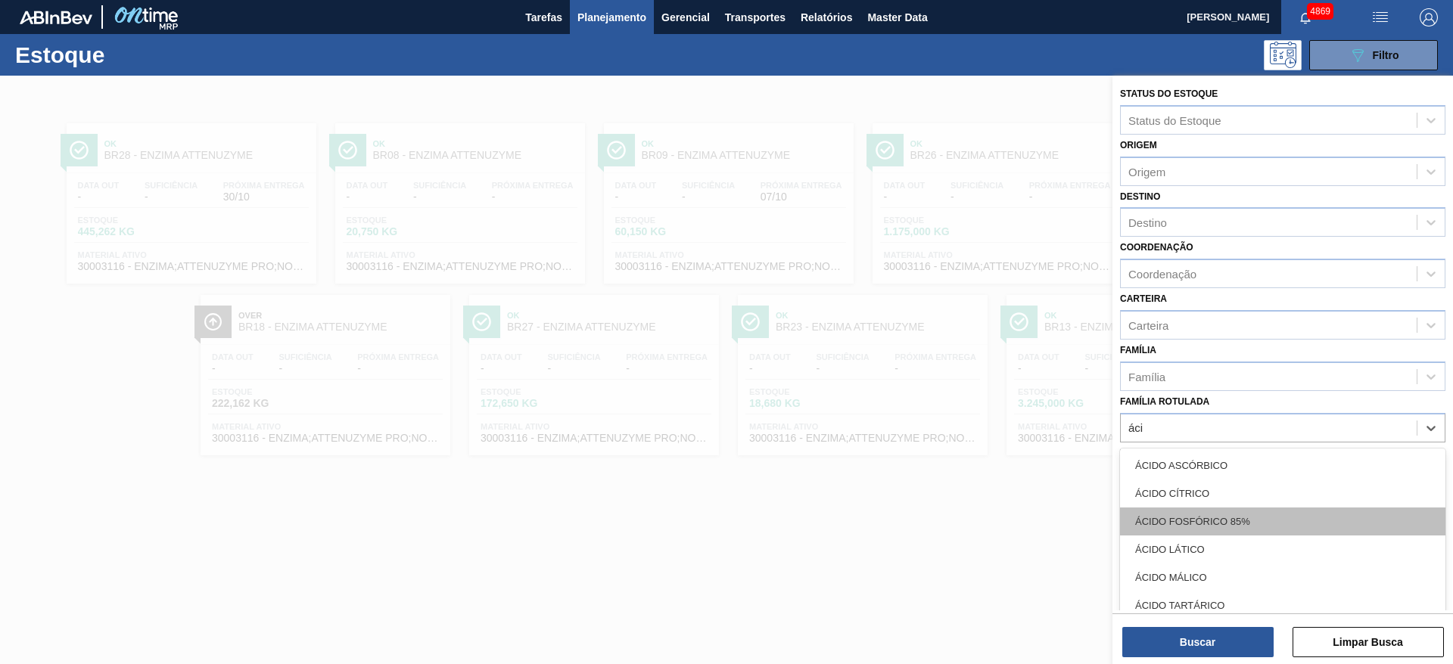
click at [1245, 518] on div "ÁCIDO FOSFÓRICO 85%" at bounding box center [1282, 522] width 325 height 28
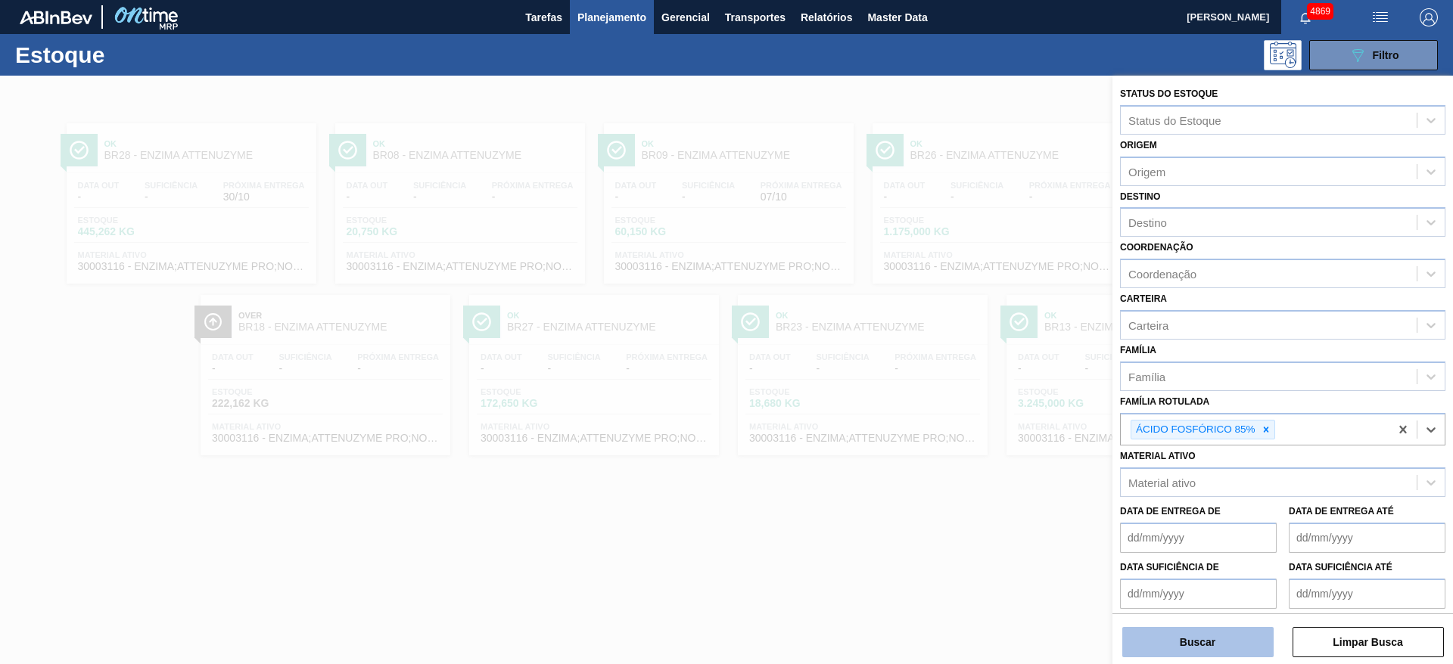
click at [1233, 650] on button "Buscar" at bounding box center [1197, 642] width 151 height 30
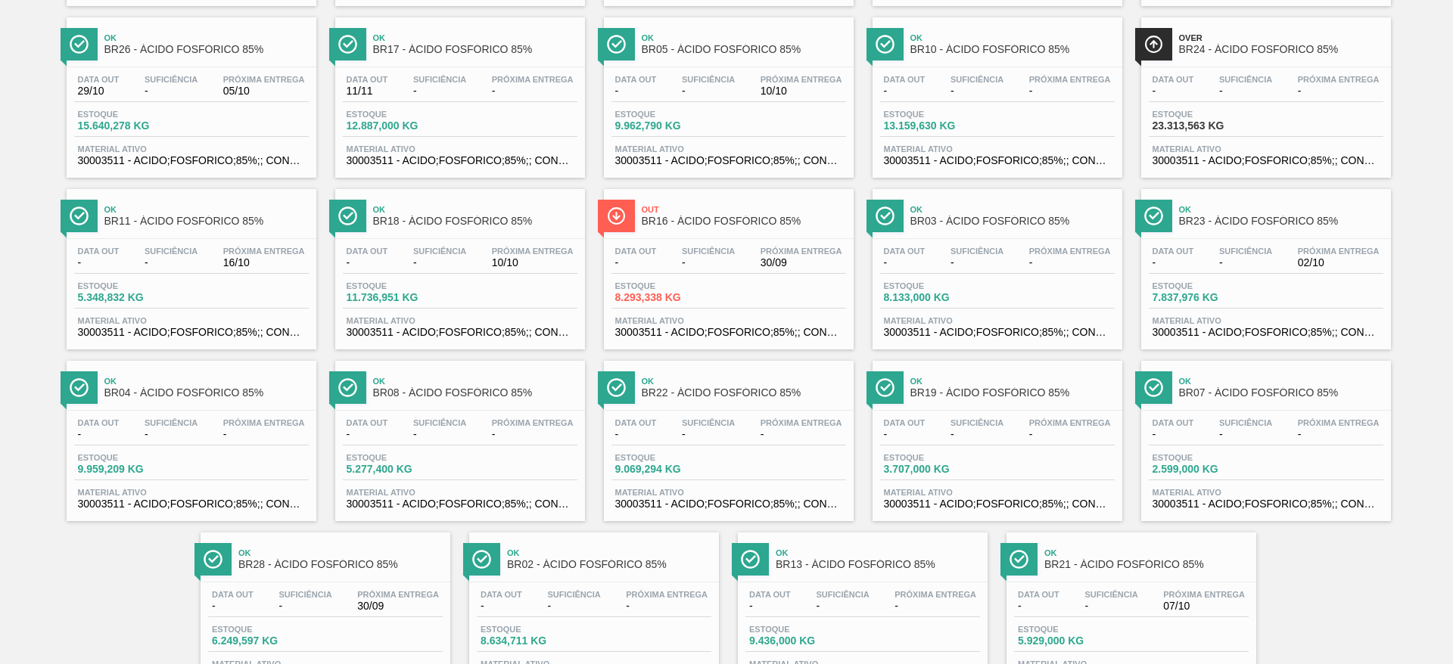
scroll to position [344, 0]
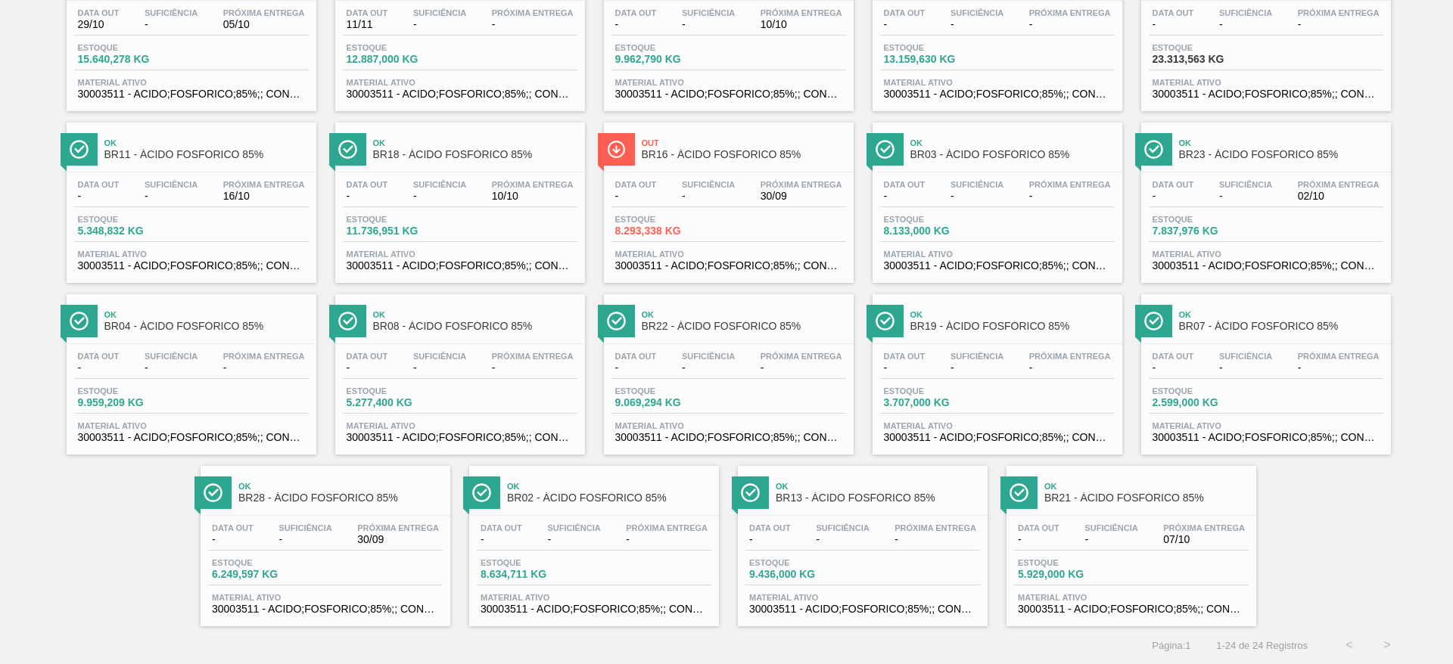
click at [768, 233] on div "Estoque 8.293,338 KG" at bounding box center [728, 228] width 235 height 27
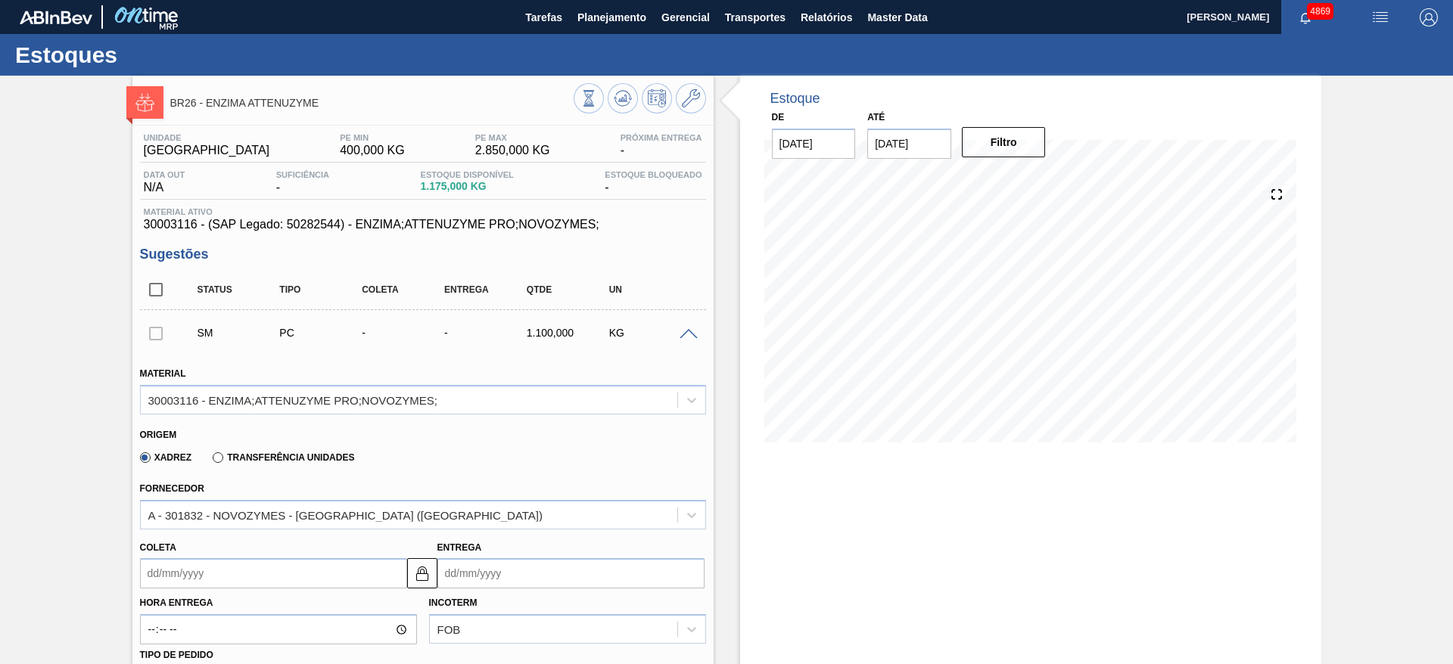
scroll to position [227, 0]
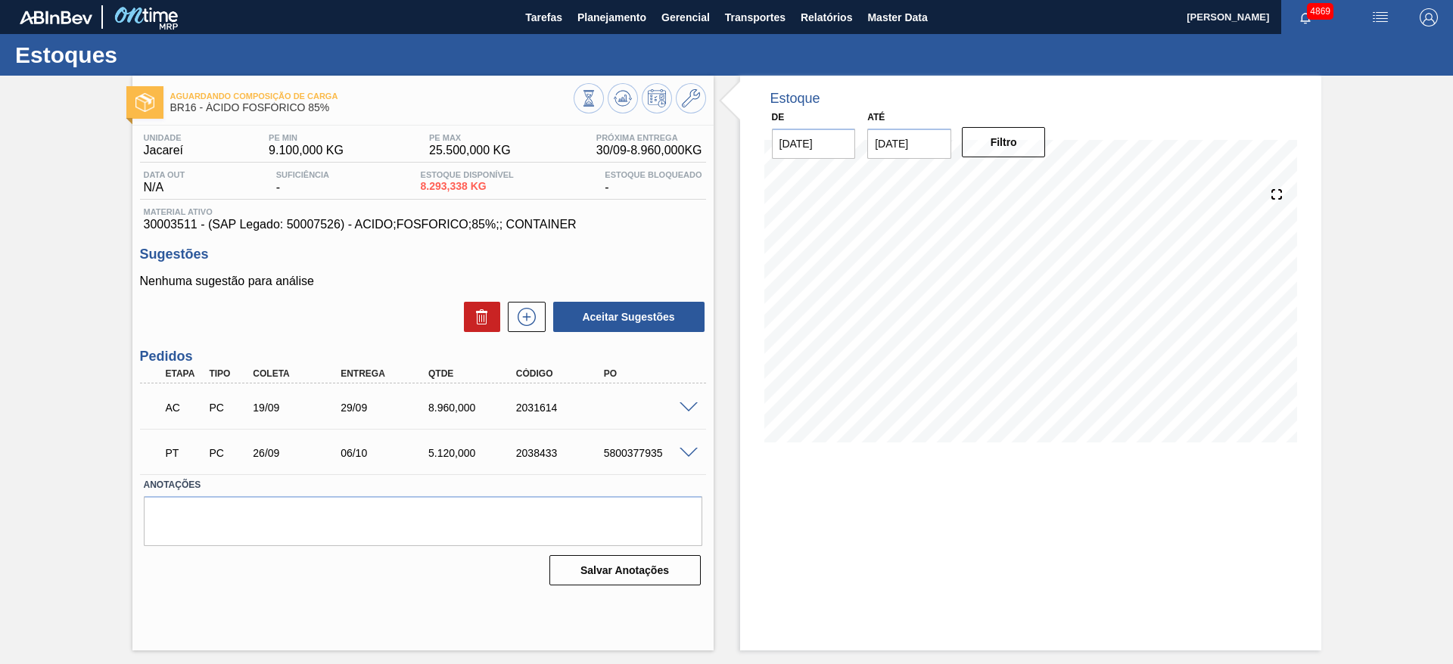
click at [692, 409] on span at bounding box center [689, 408] width 18 height 11
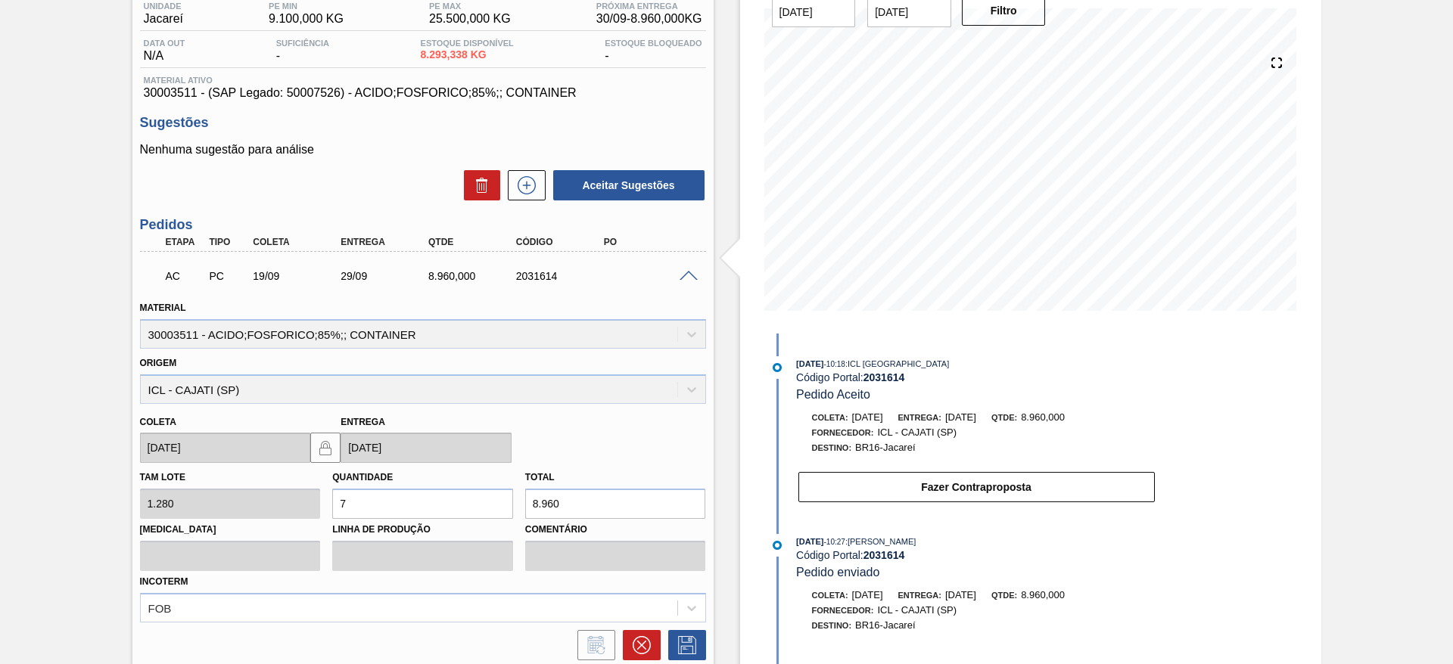
scroll to position [227, 0]
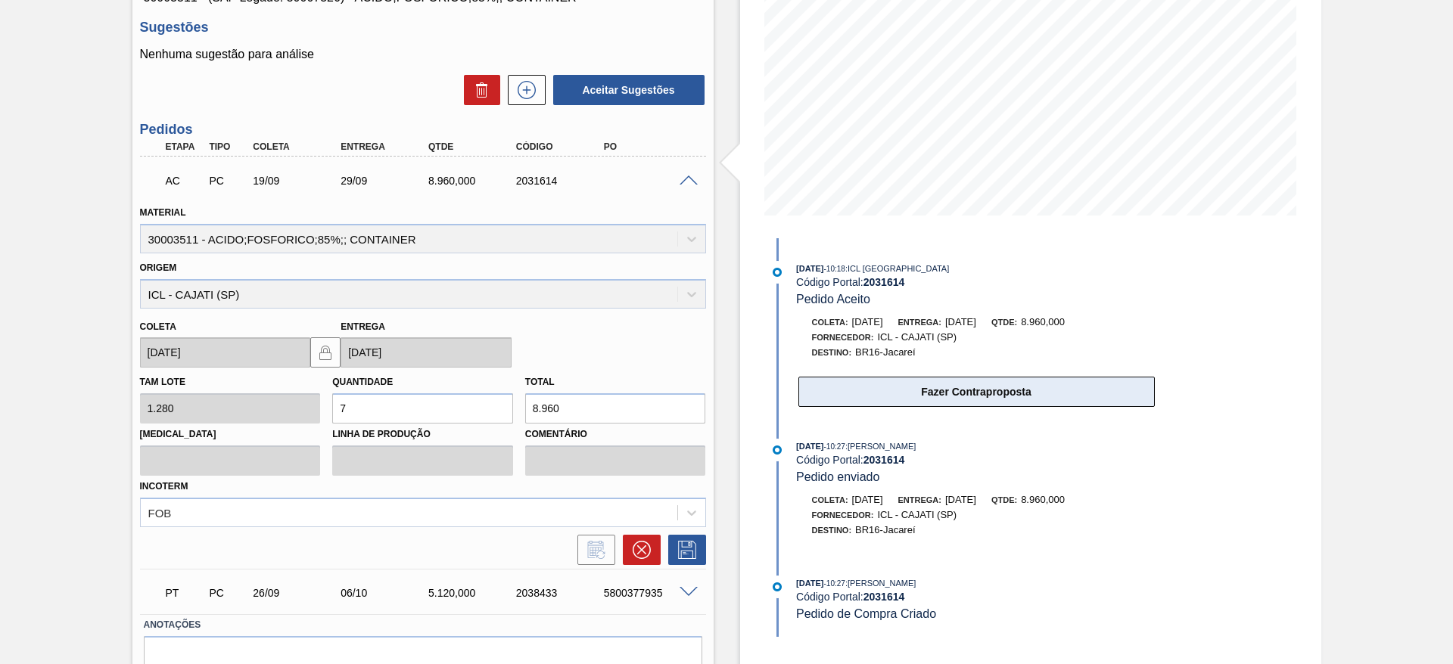
click at [1021, 388] on button "Fazer Contraproposta" at bounding box center [976, 392] width 356 height 30
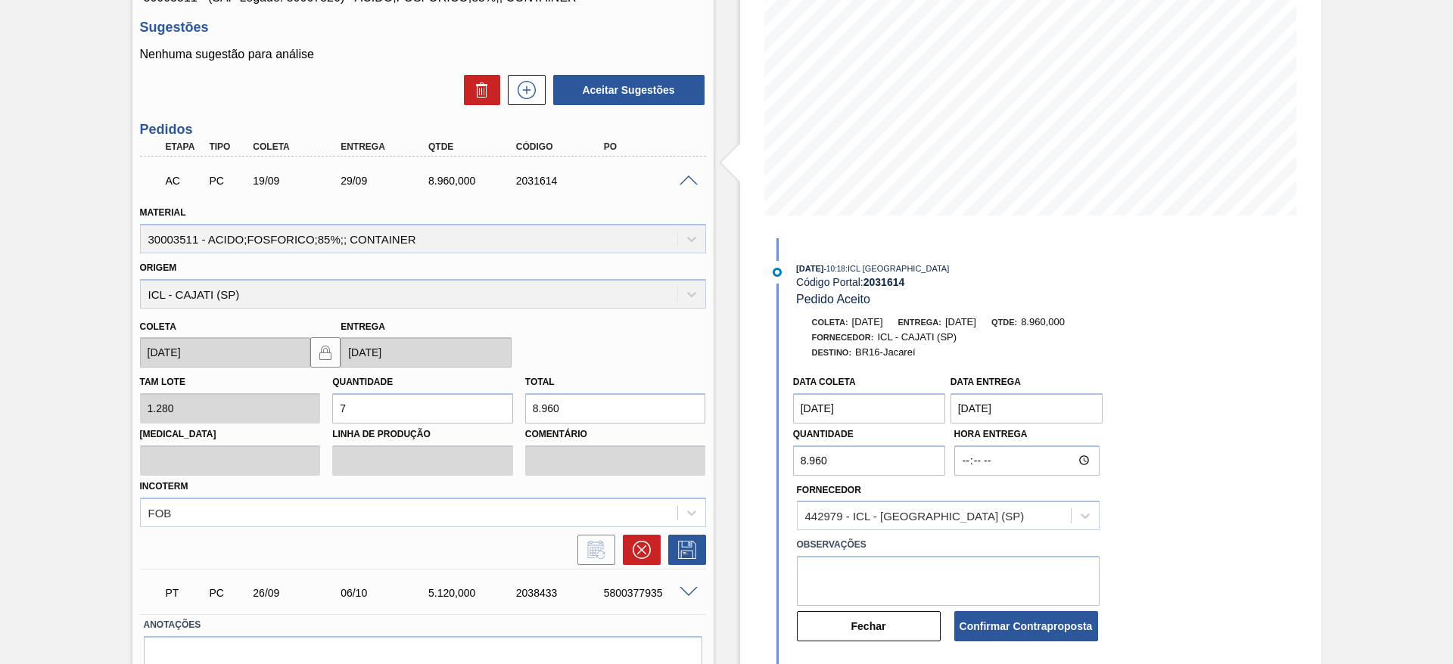
click at [884, 404] on coleta "[DATE]" at bounding box center [869, 409] width 153 height 30
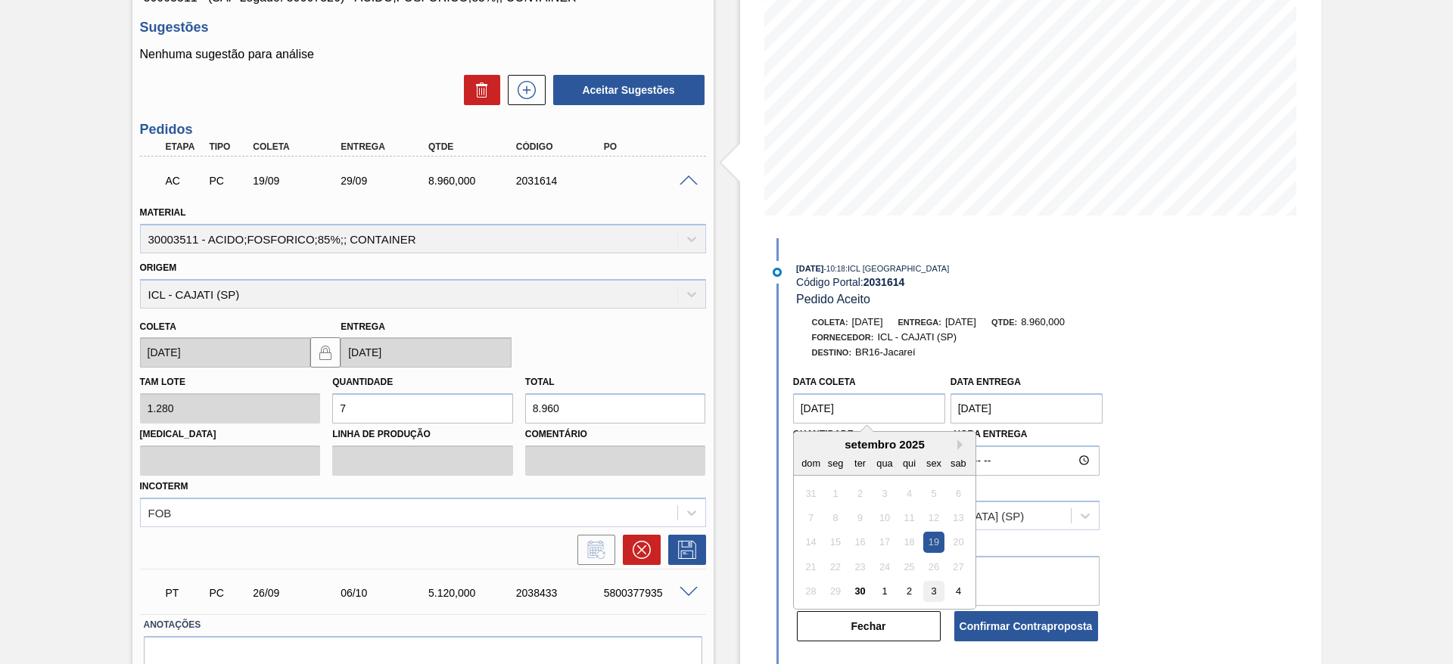
click at [937, 593] on div "3" at bounding box center [933, 591] width 20 height 20
type coleta "03/10/2025"
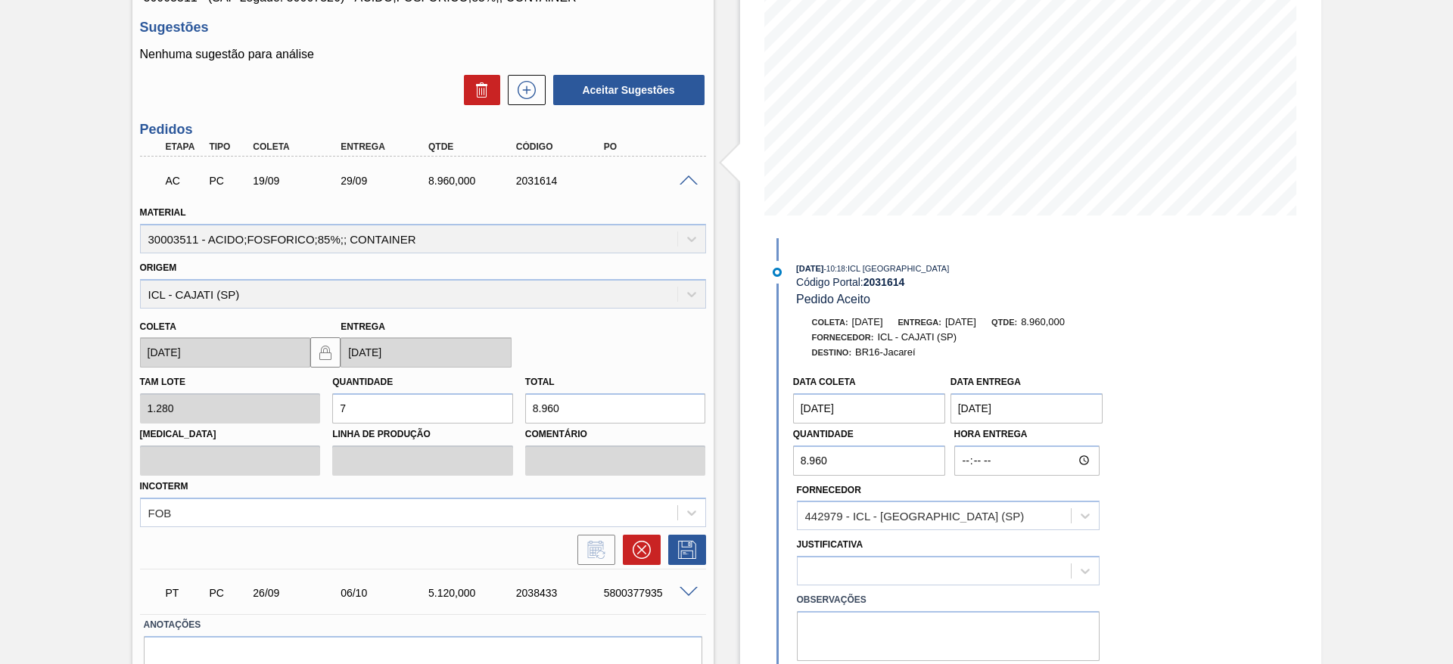
click at [1002, 400] on entrega "[DATE]" at bounding box center [1027, 409] width 153 height 30
click at [1118, 443] on button "Next Month" at bounding box center [1120, 445] width 11 height 11
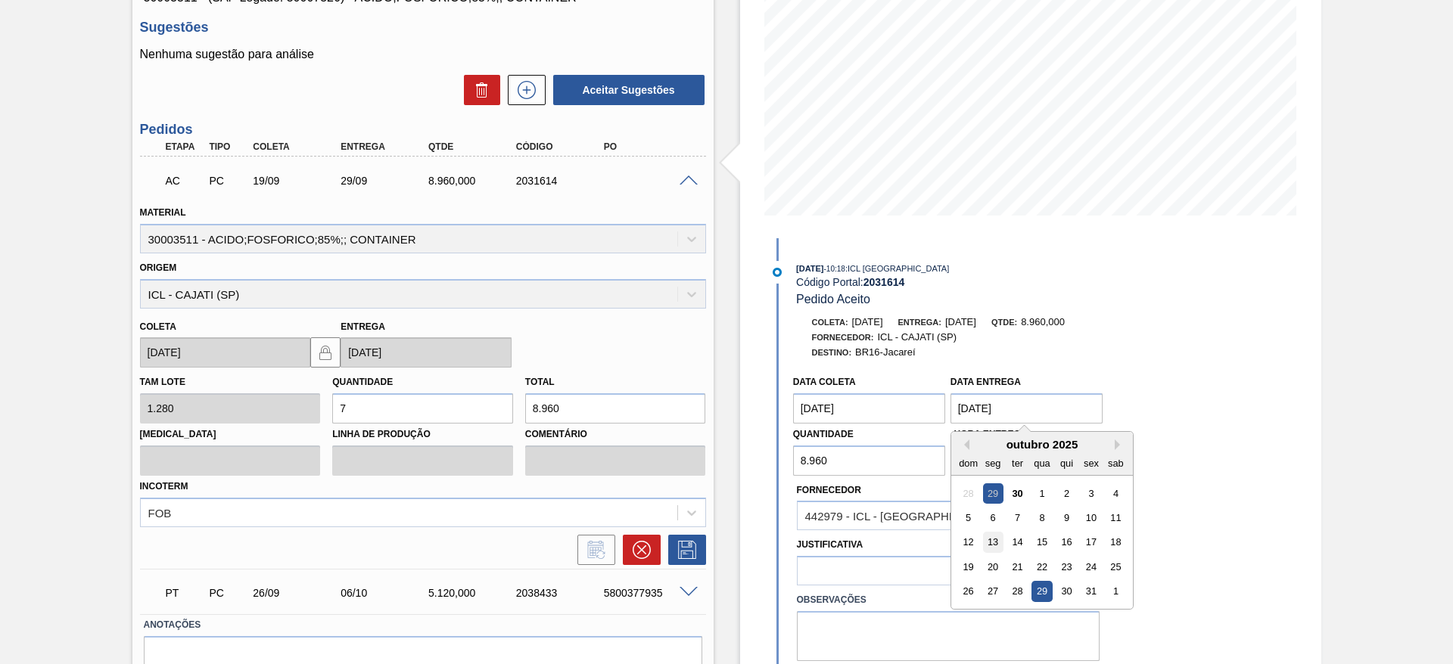
click at [993, 545] on div "13" at bounding box center [992, 542] width 20 height 20
type entrega "13/10/2025"
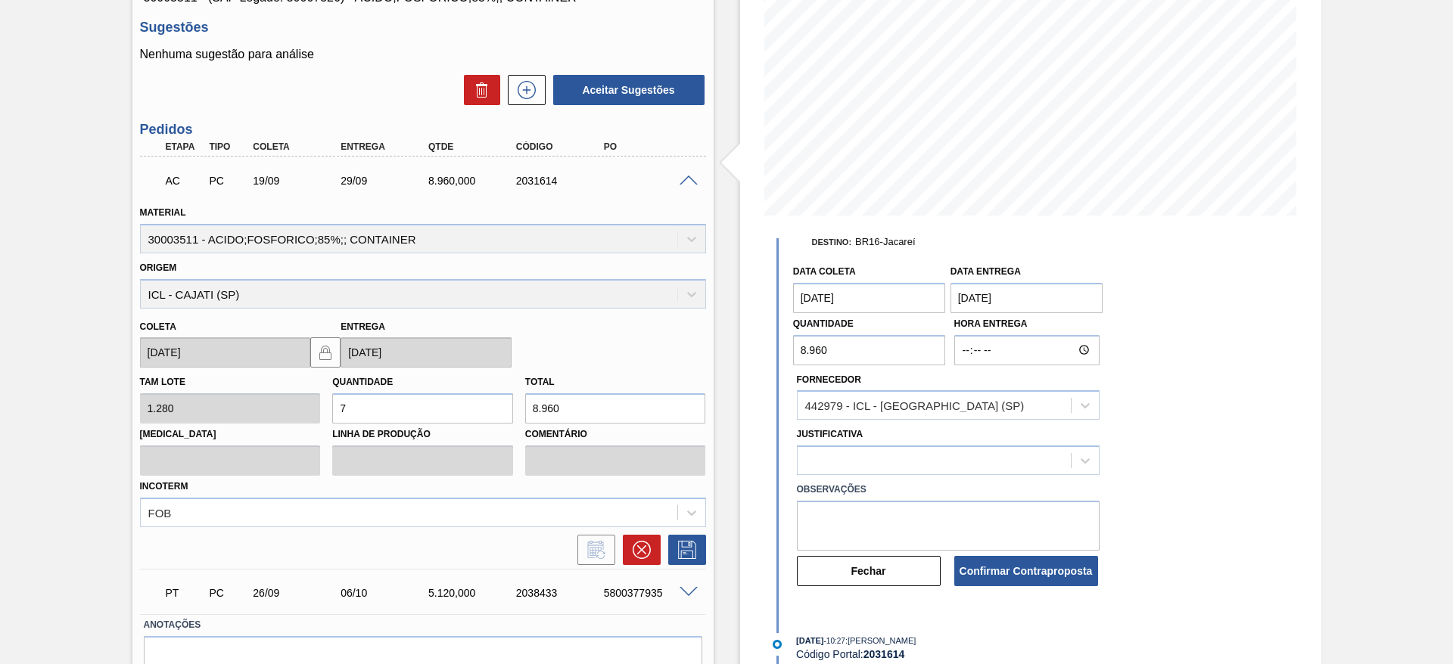
scroll to position [204, 0]
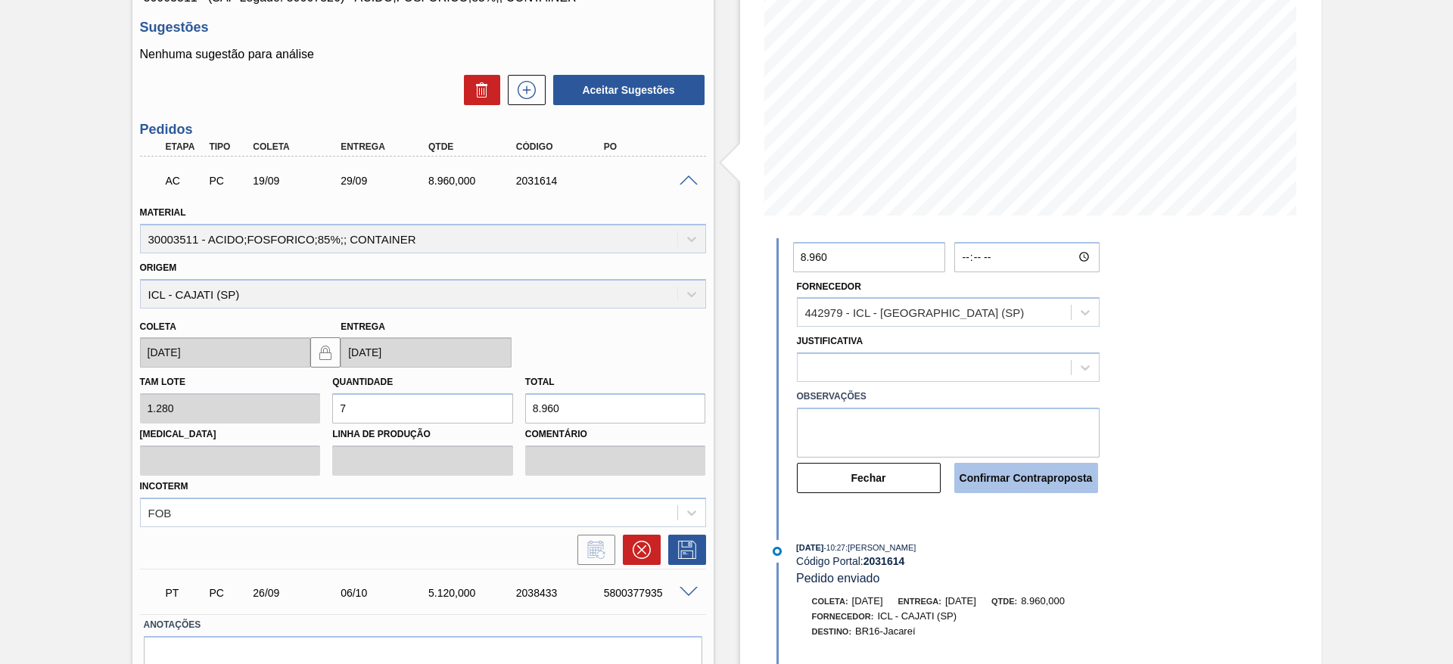
click at [975, 476] on button "Confirmar Contraproposta" at bounding box center [1026, 478] width 144 height 30
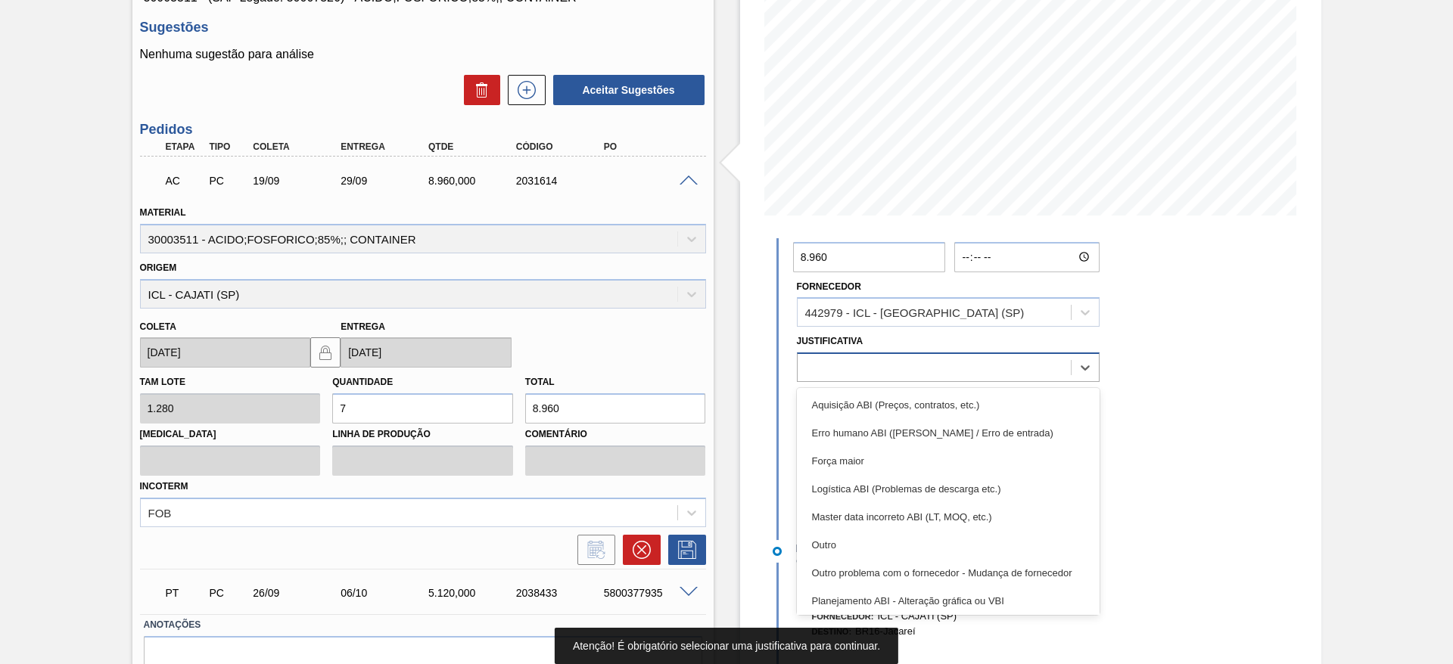
click at [891, 366] on div at bounding box center [934, 368] width 273 height 22
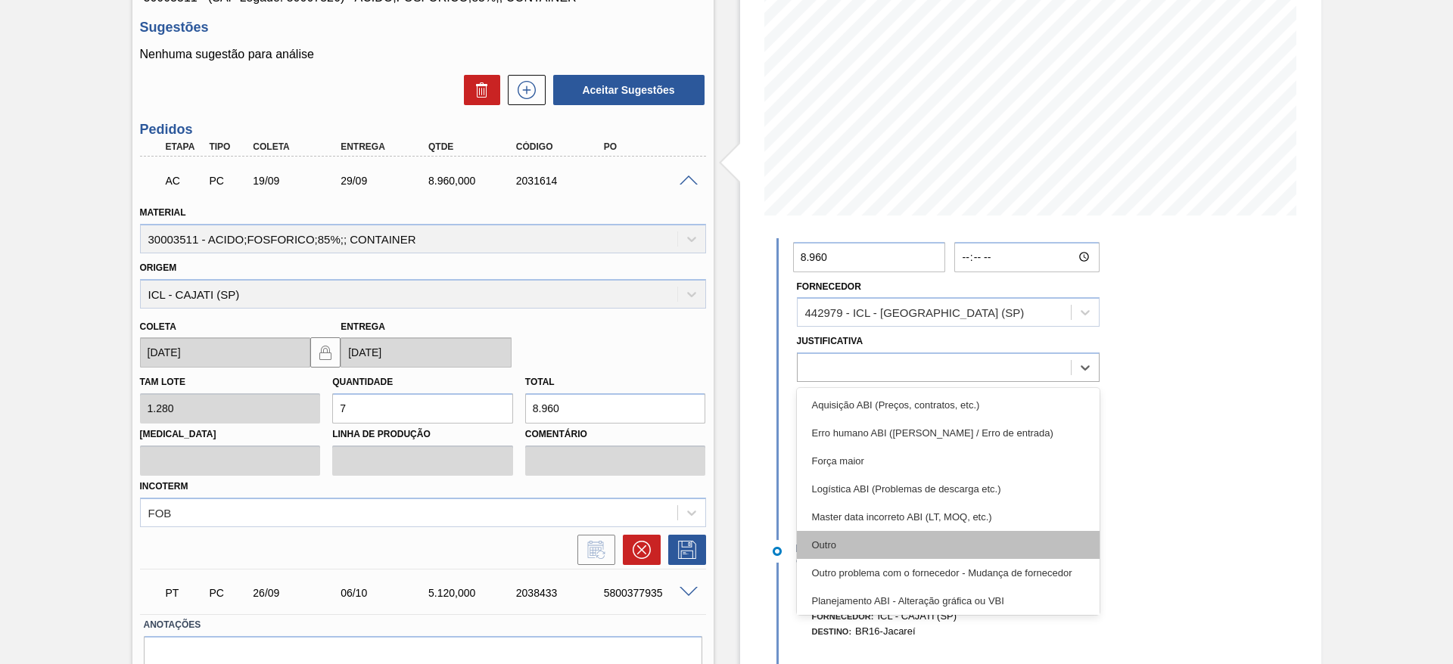
click at [908, 552] on div "Outro" at bounding box center [948, 545] width 303 height 28
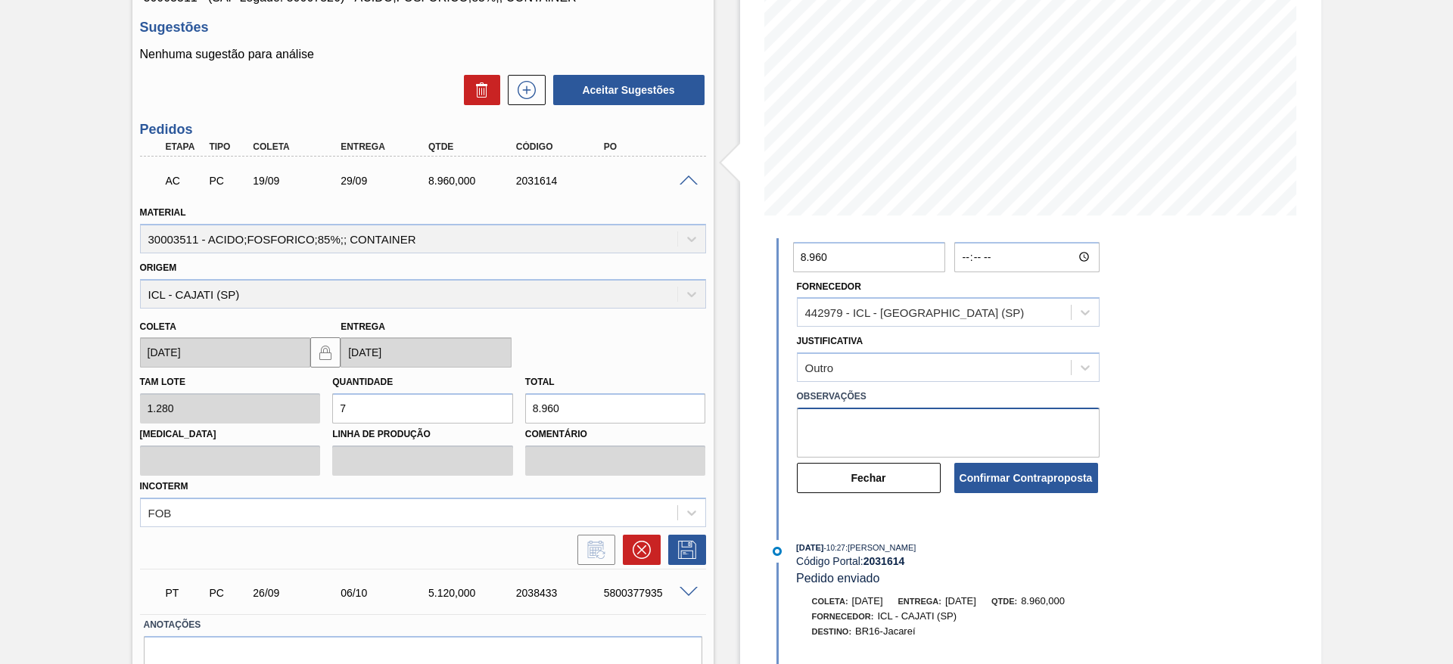
click at [892, 429] on textarea at bounding box center [948, 433] width 303 height 50
click at [805, 425] on textarea "ata ajustada" at bounding box center [948, 433] width 303 height 50
type textarea "data ajustada"
click at [1008, 484] on button "Confirmar Contraproposta" at bounding box center [1026, 478] width 144 height 30
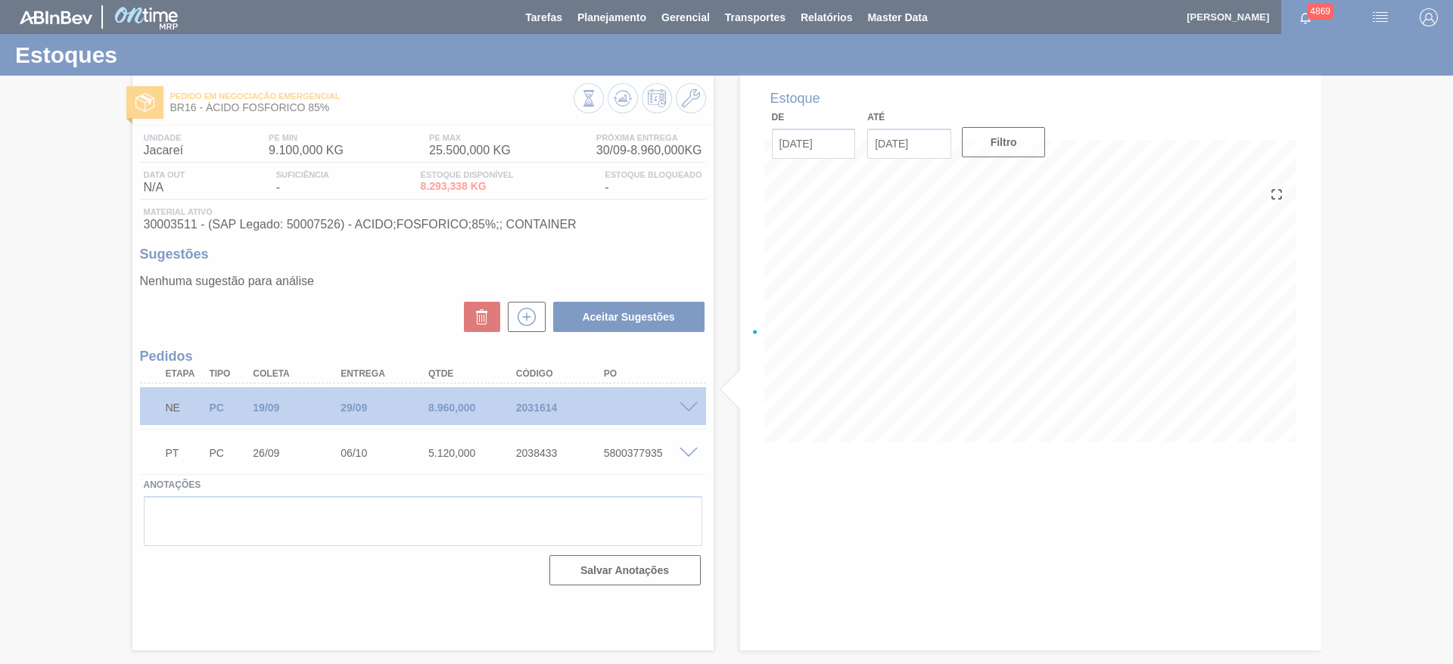
scroll to position [0, 0]
